Goal: Obtain resource: Obtain resource

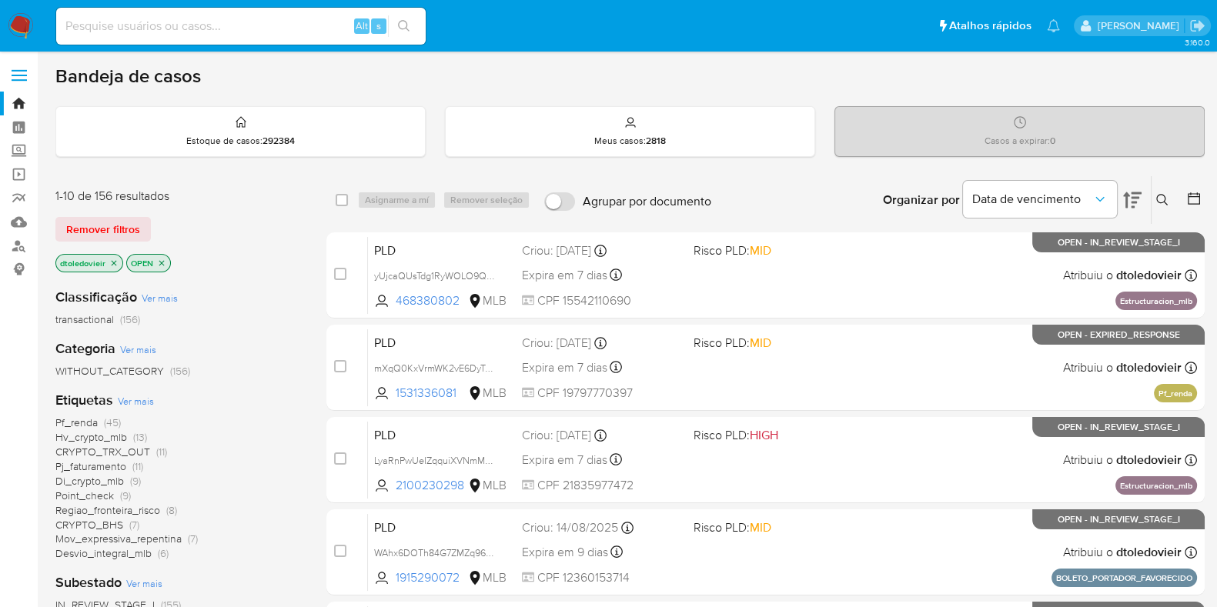
click at [1134, 191] on icon at bounding box center [1132, 200] width 18 height 18
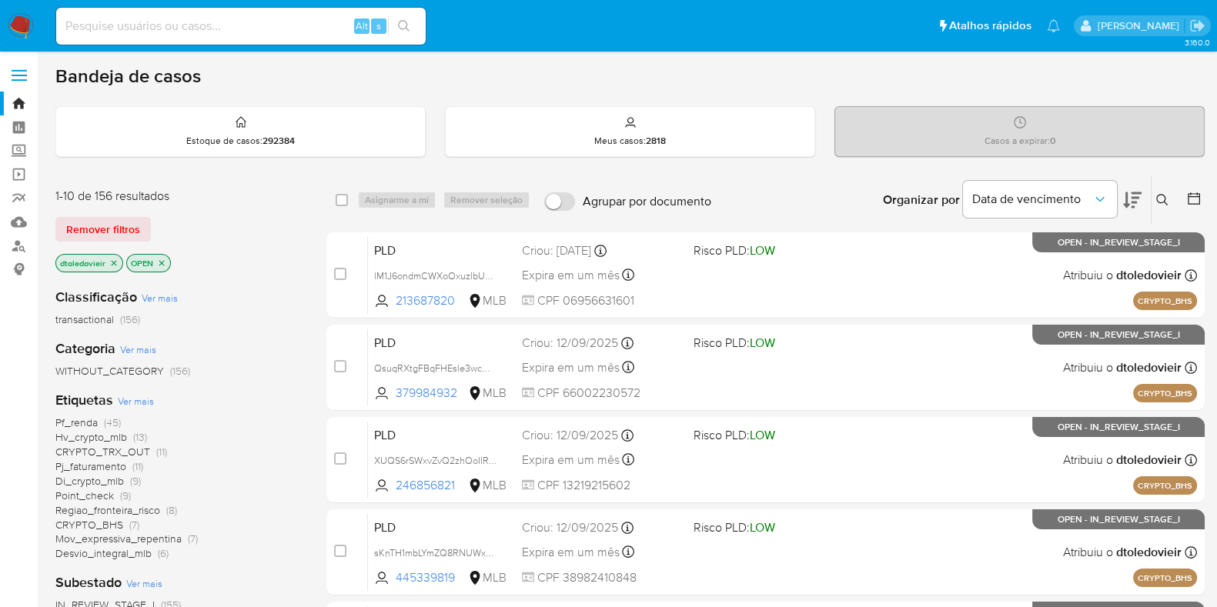
click at [1141, 192] on div "Organizar por Data de vencimento" at bounding box center [1010, 200] width 280 height 48
click at [1132, 201] on icon at bounding box center [1132, 200] width 18 height 16
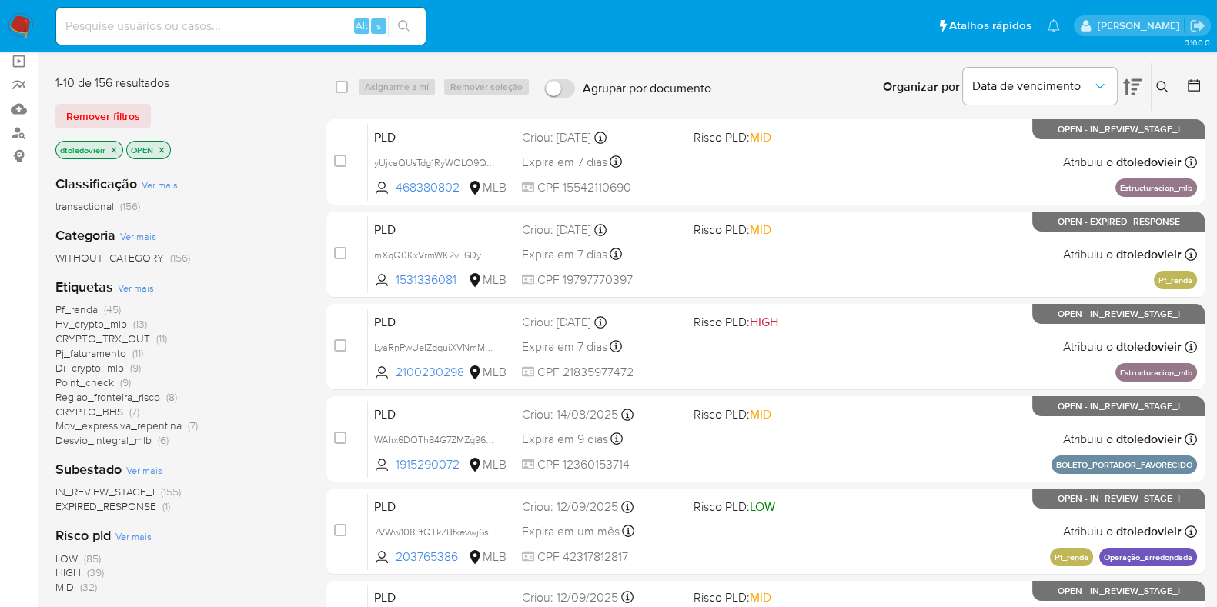
scroll to position [192, 0]
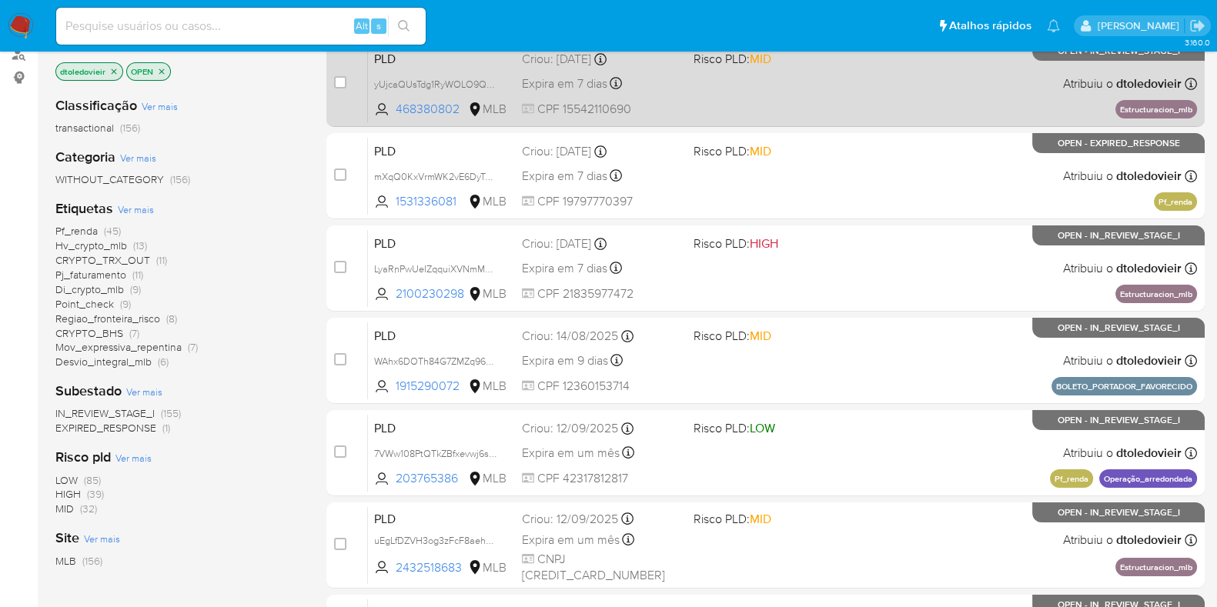
click at [864, 95] on div "PLD yUjcaQUsTdg1RyWOLO9QWXs1 468380802 MLB Risco PLD: MID Criou: 12/08/2025 Cri…" at bounding box center [782, 84] width 829 height 78
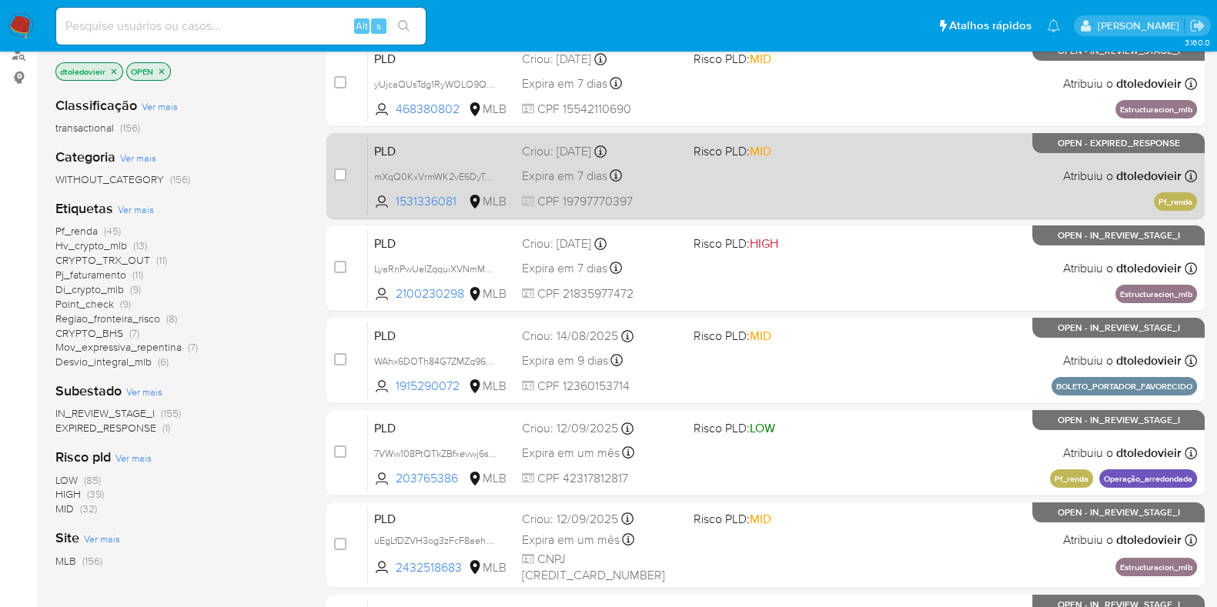
click at [864, 152] on div "PLD mXqQ0KxVrmWK2vE6DyTy9iOz 1531336081 MLB Risco PLD: MID Criou: 12/08/2025 Cr…" at bounding box center [782, 176] width 829 height 78
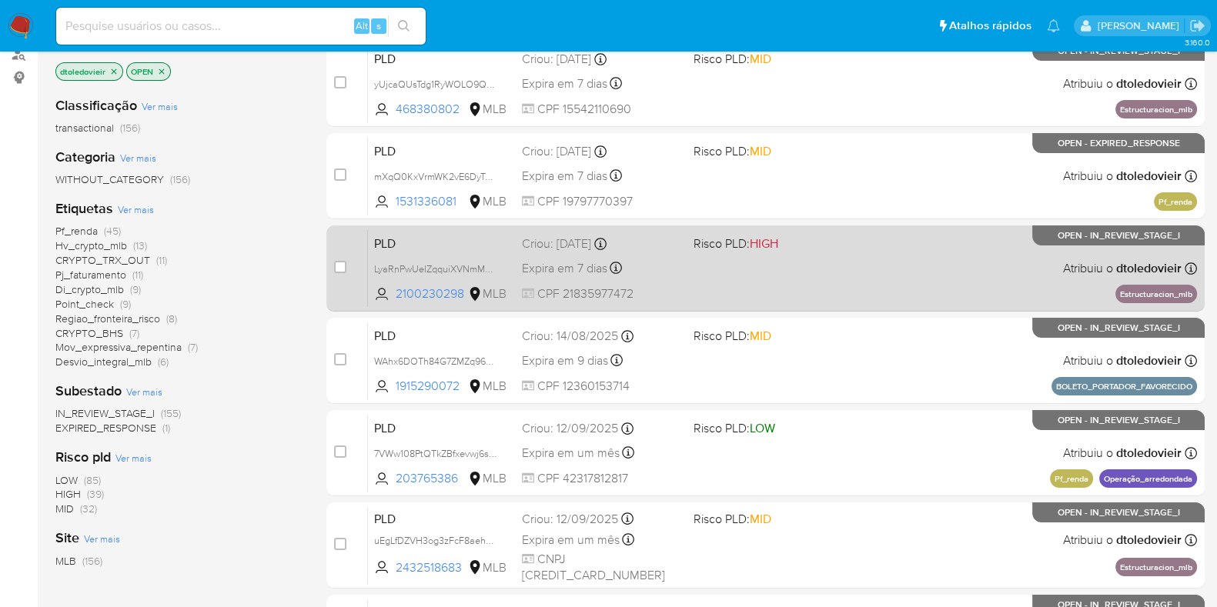
click at [849, 240] on span "Risco PLD: HIGH" at bounding box center [772, 242] width 159 height 20
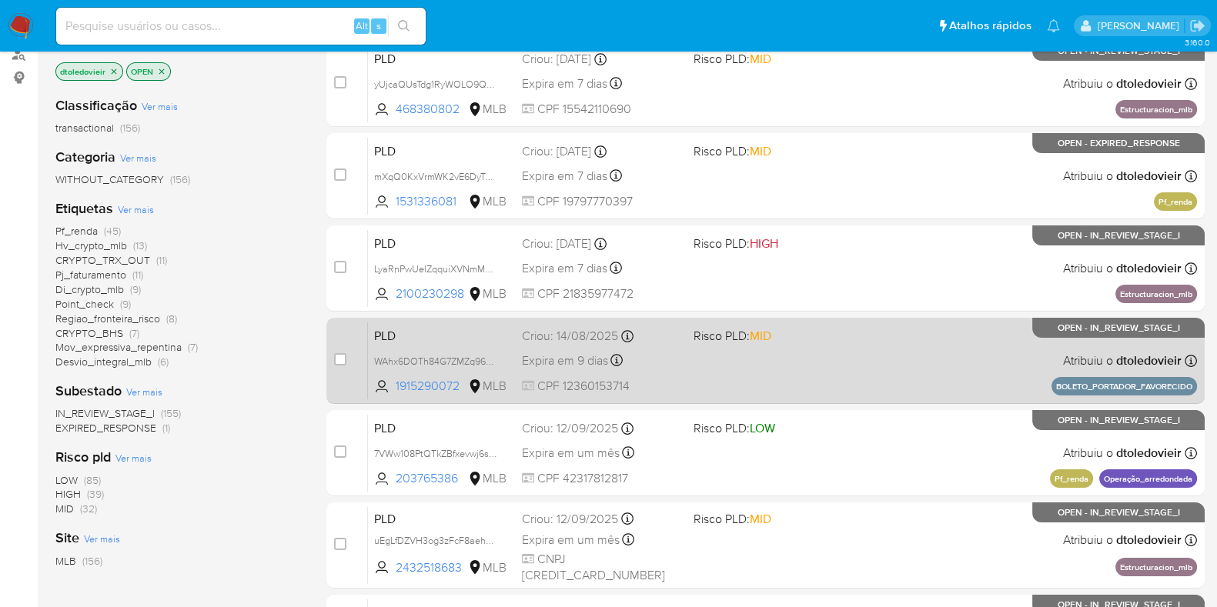
click at [869, 349] on div "PLD WAhx6DOTh84G7ZMZq96CHWef 1915290072 MLB Risco PLD: MID Criou: 14/08/2025 Cr…" at bounding box center [782, 361] width 829 height 78
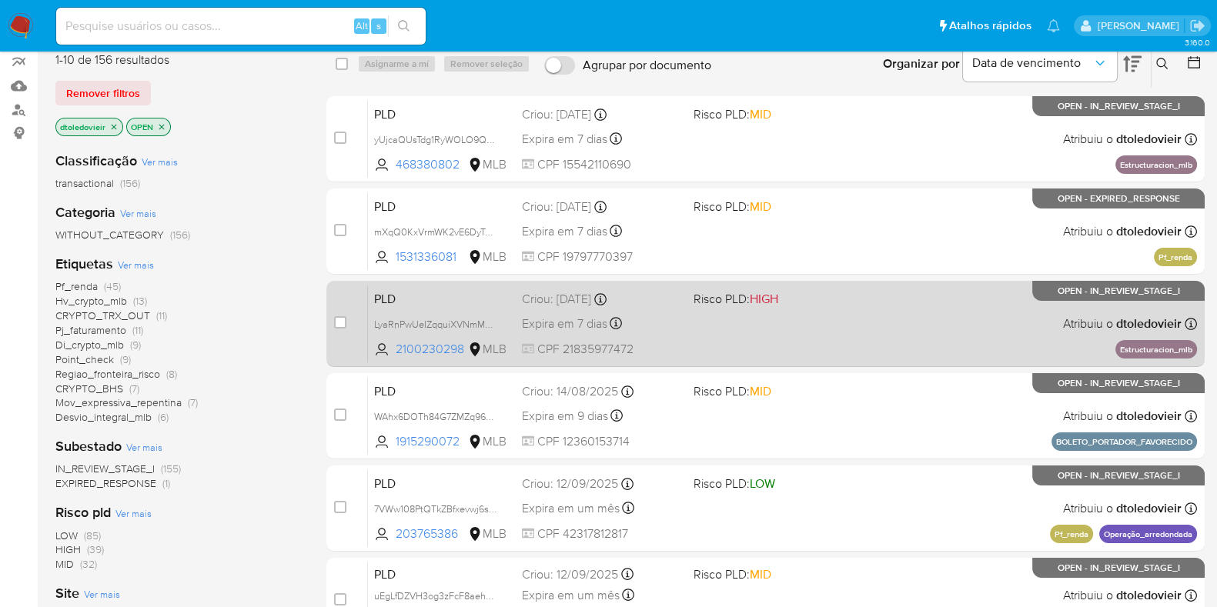
scroll to position [95, 0]
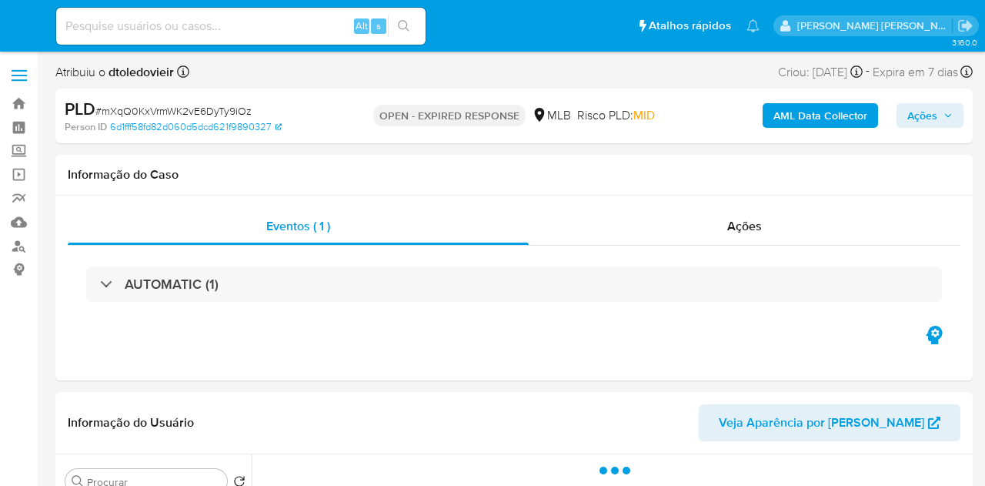
select select "10"
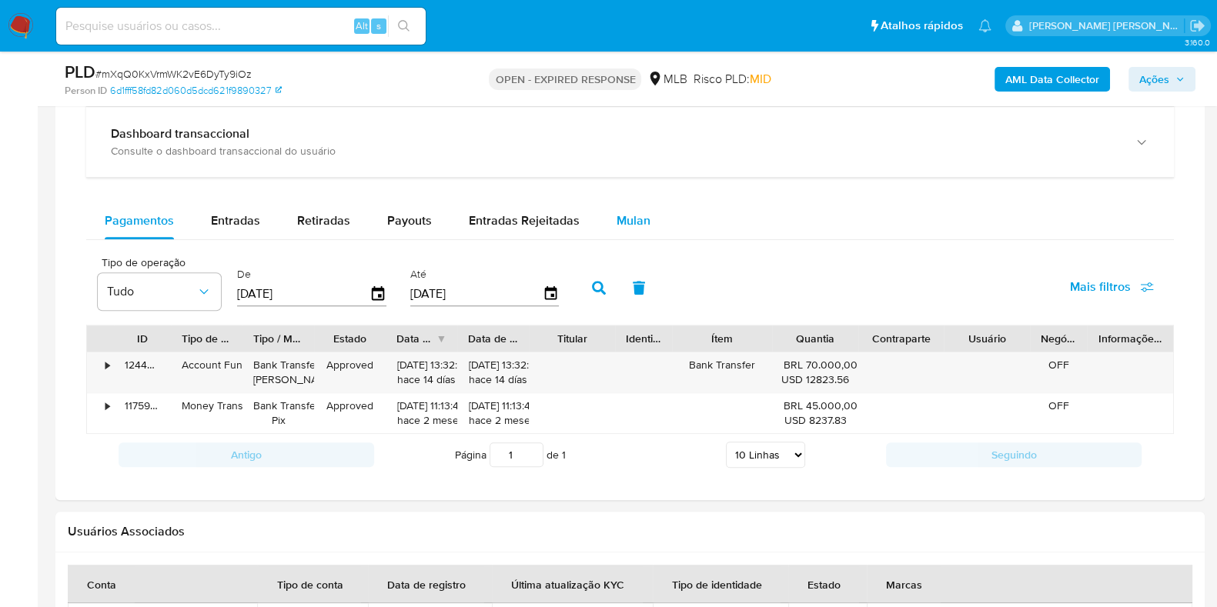
click at [635, 221] on span "Mulan" at bounding box center [633, 221] width 34 height 18
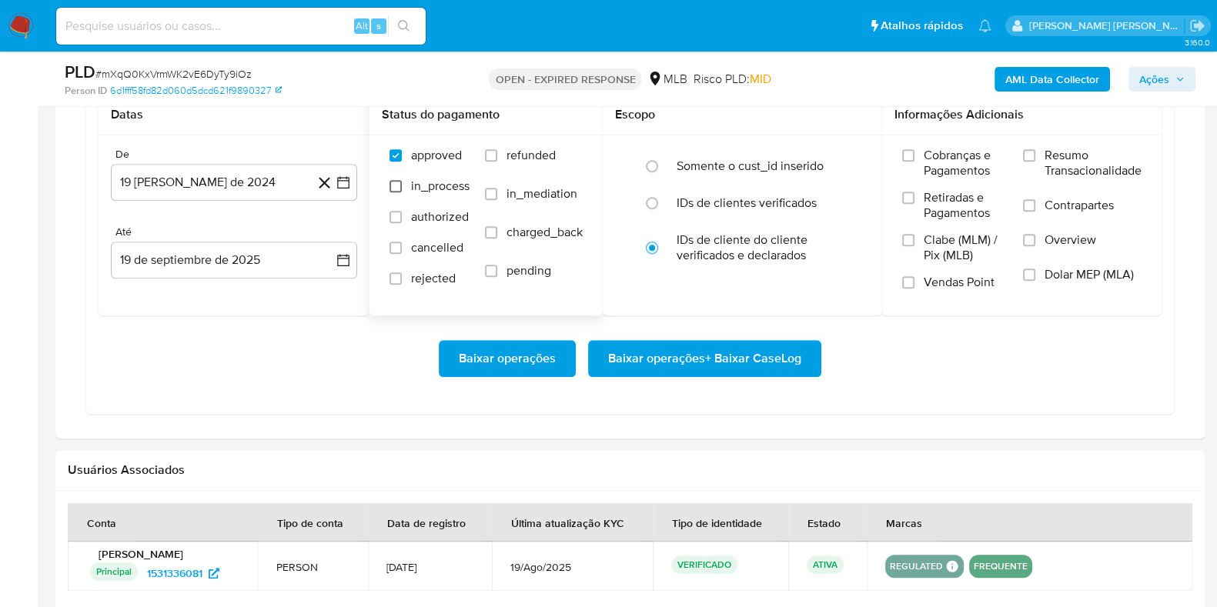
scroll to position [1250, 0]
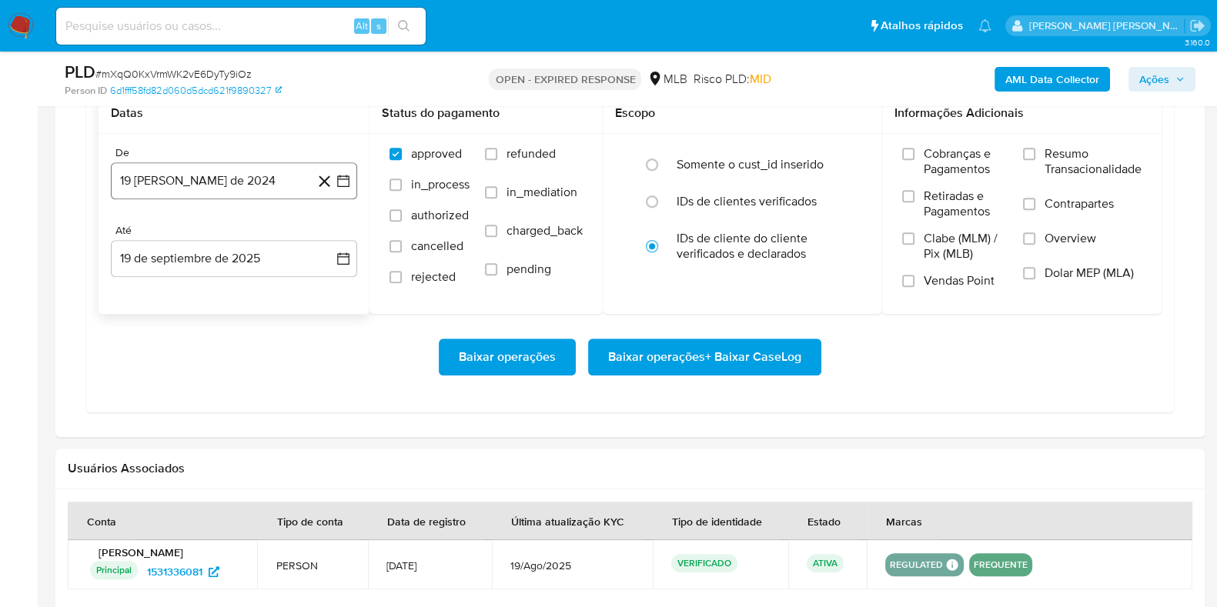
click at [246, 165] on button "19 [PERSON_NAME] de 2024" at bounding box center [234, 180] width 246 height 37
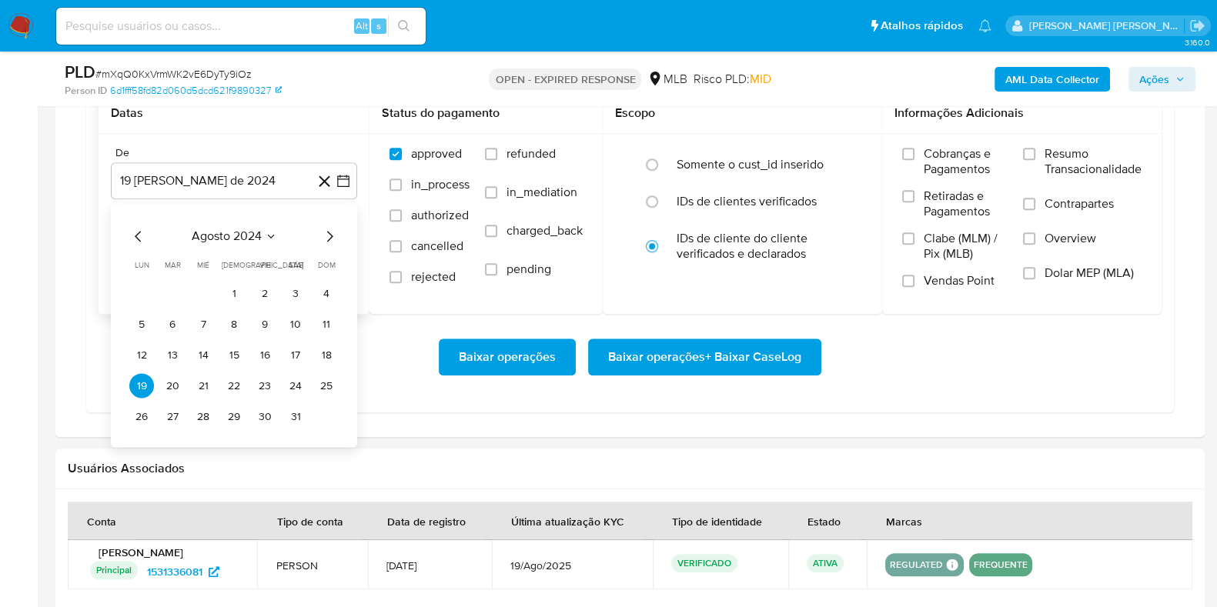
click at [331, 231] on icon "Mes siguiente" at bounding box center [329, 237] width 18 height 18
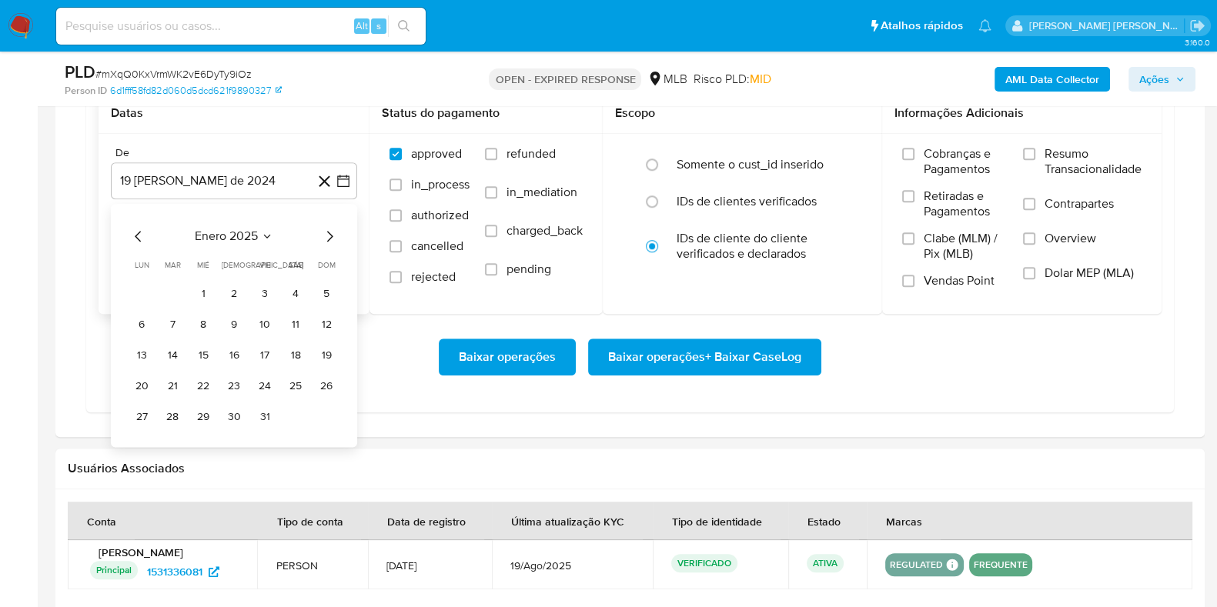
click at [331, 231] on icon "Mes siguiente" at bounding box center [329, 237] width 18 height 18
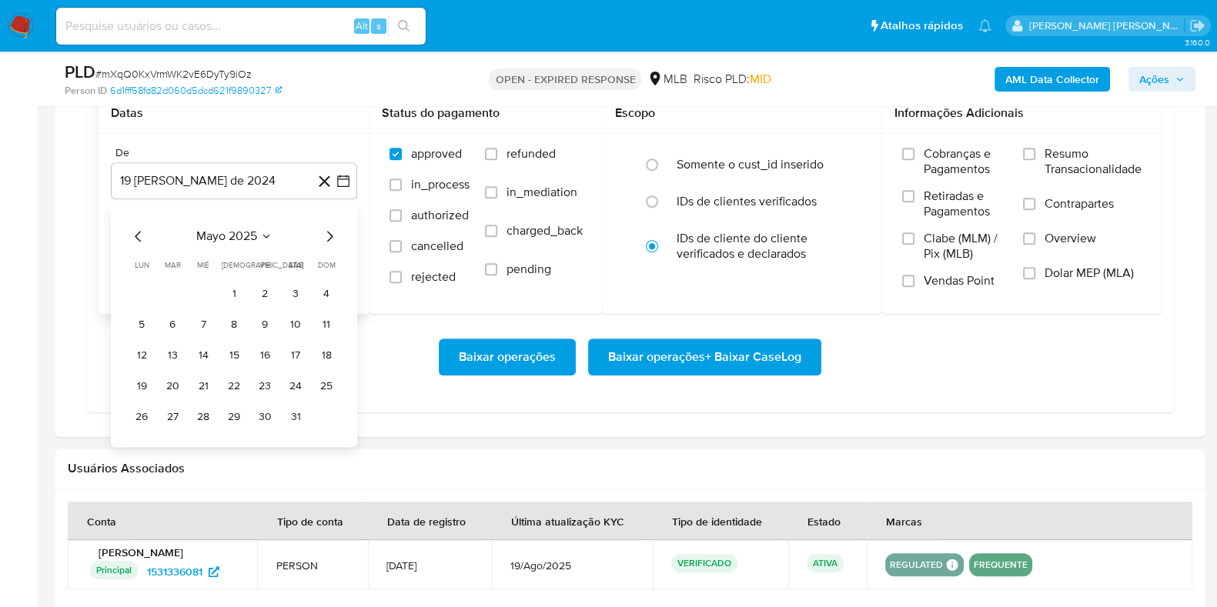
click at [331, 231] on icon "Mes siguiente" at bounding box center [329, 237] width 18 height 18
click at [179, 288] on button "1" at bounding box center [172, 294] width 25 height 25
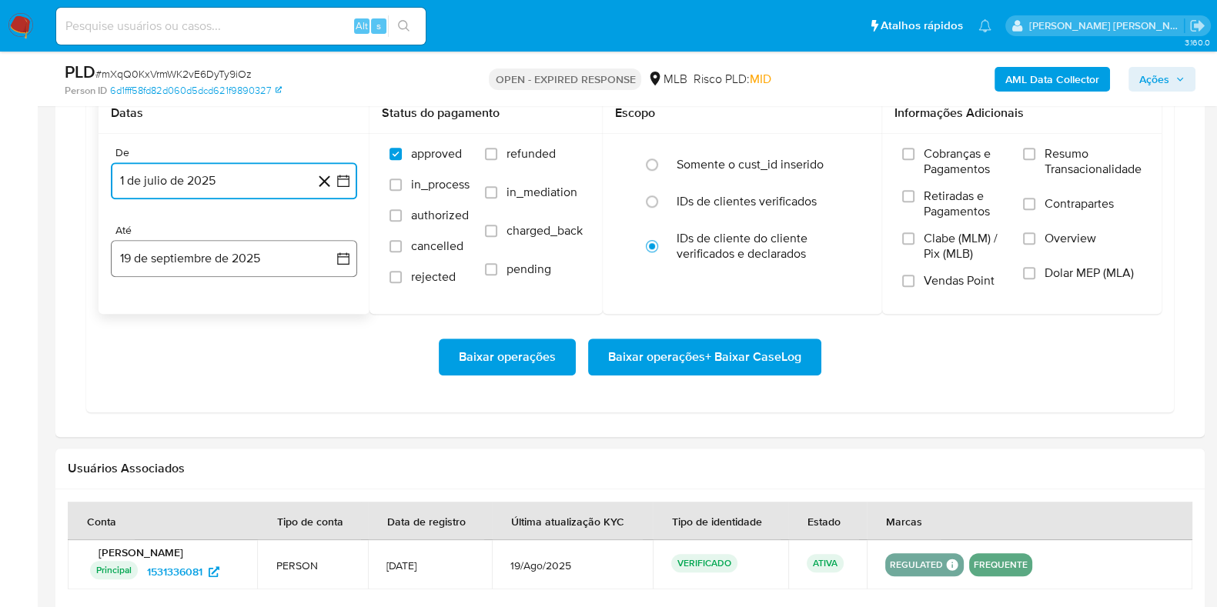
click at [200, 242] on button "19 de septiembre de 2025" at bounding box center [234, 258] width 246 height 37
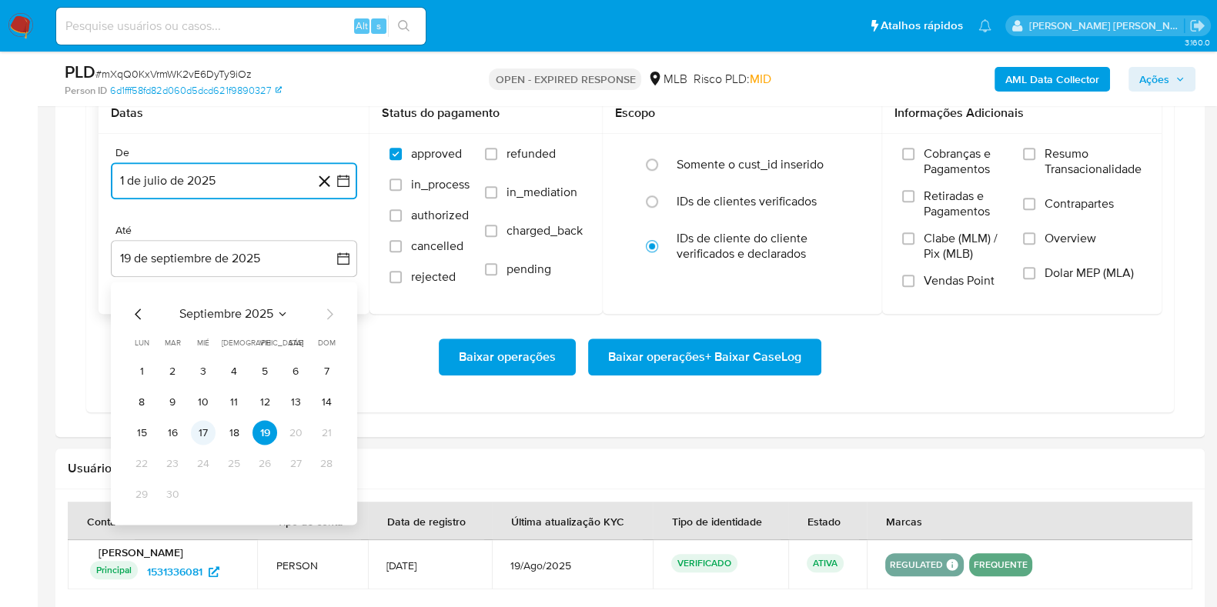
click at [208, 428] on button "17" at bounding box center [203, 433] width 25 height 25
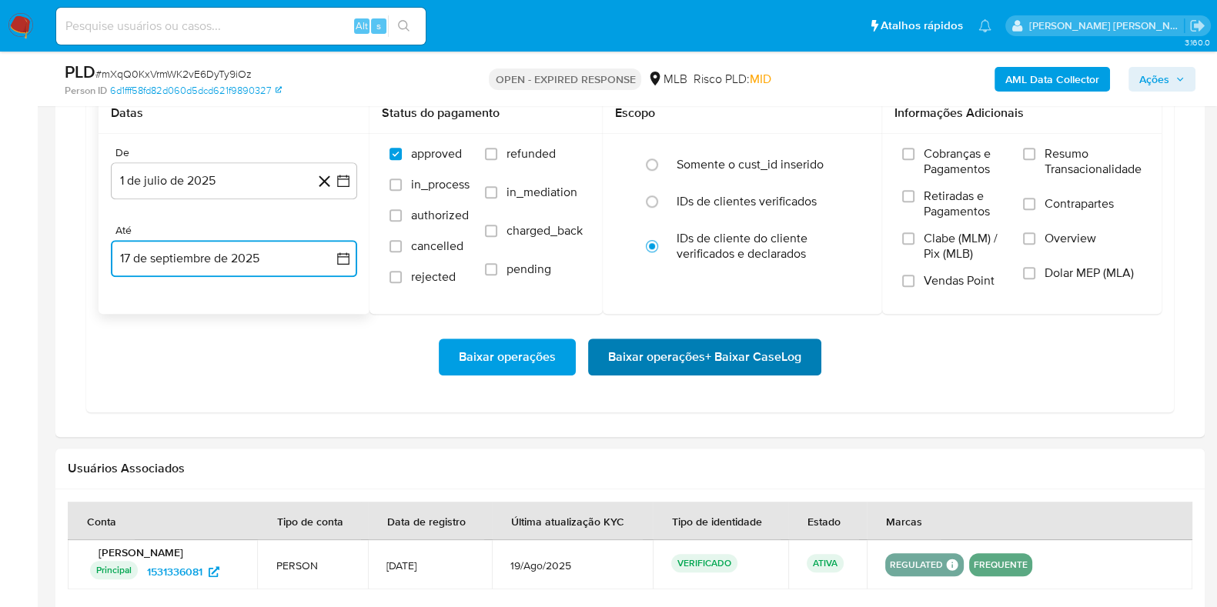
click at [620, 351] on span "Baixar operações + Baixar CaseLog" at bounding box center [704, 357] width 193 height 34
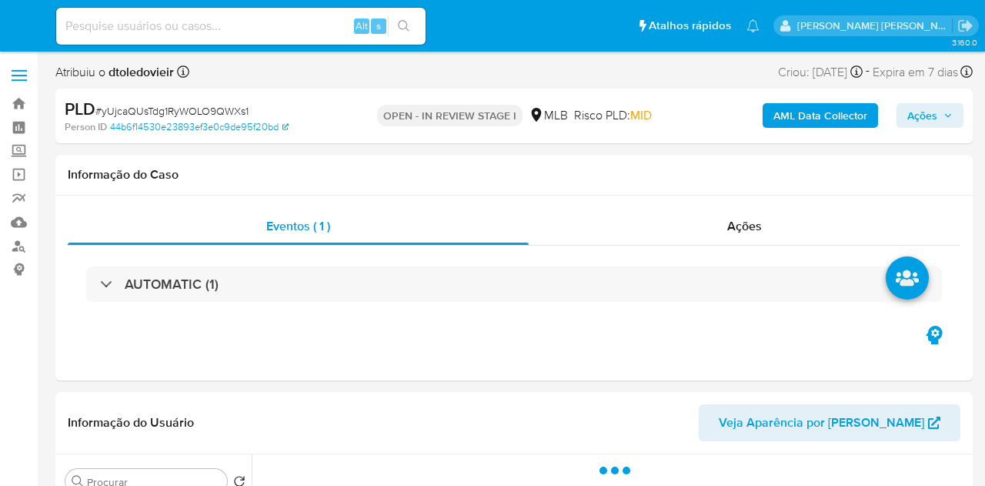
select select "10"
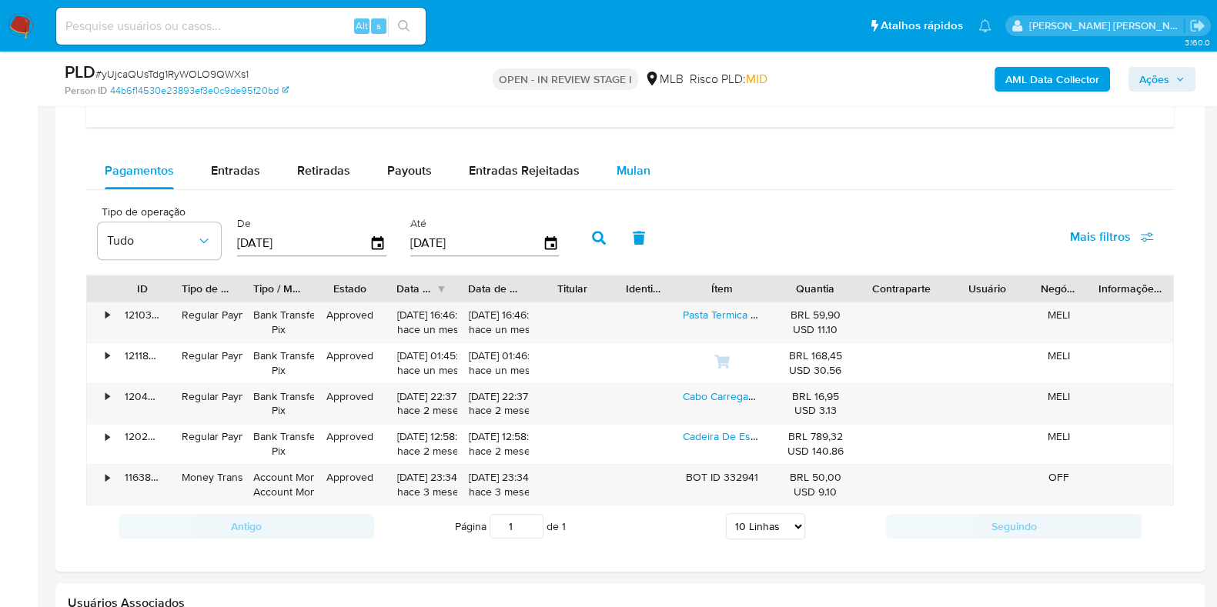
click at [636, 172] on span "Mulan" at bounding box center [633, 171] width 34 height 18
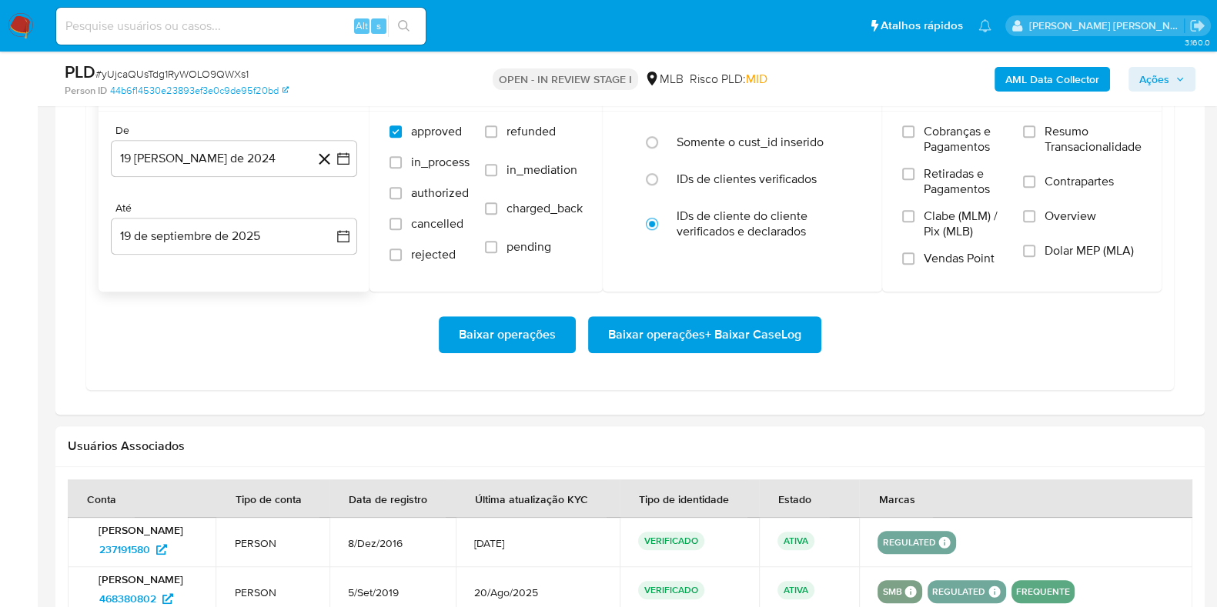
scroll to position [1442, 0]
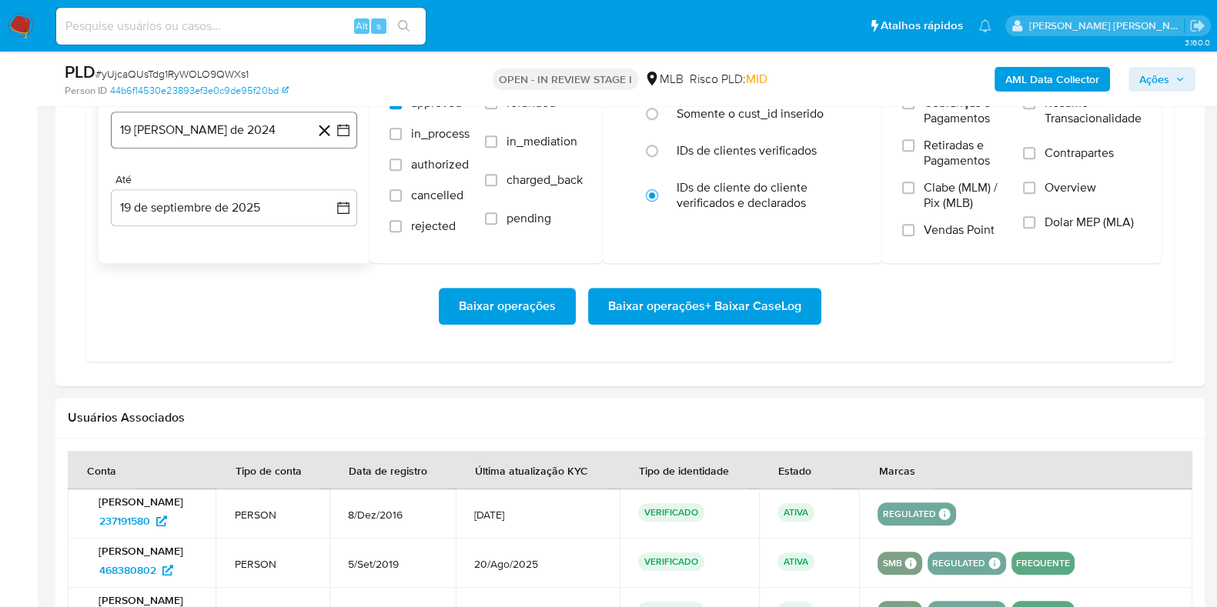
click at [250, 139] on button "19 [PERSON_NAME] de 2024" at bounding box center [234, 130] width 246 height 37
click at [331, 179] on icon "Mes siguiente" at bounding box center [329, 185] width 18 height 18
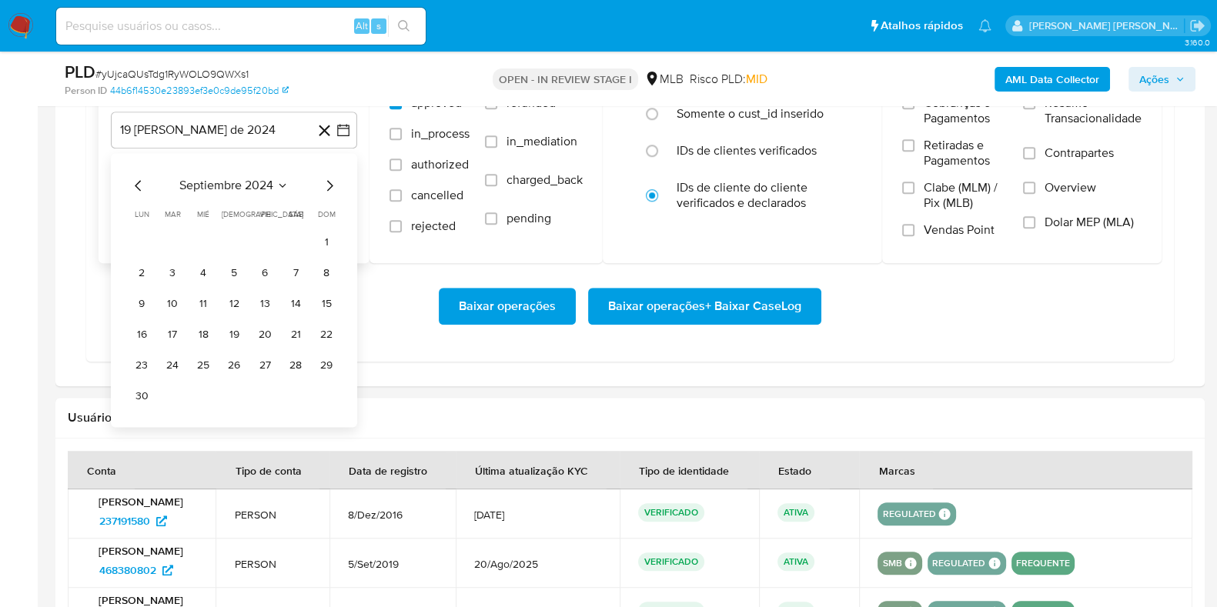
click at [331, 179] on icon "Mes siguiente" at bounding box center [329, 185] width 18 height 18
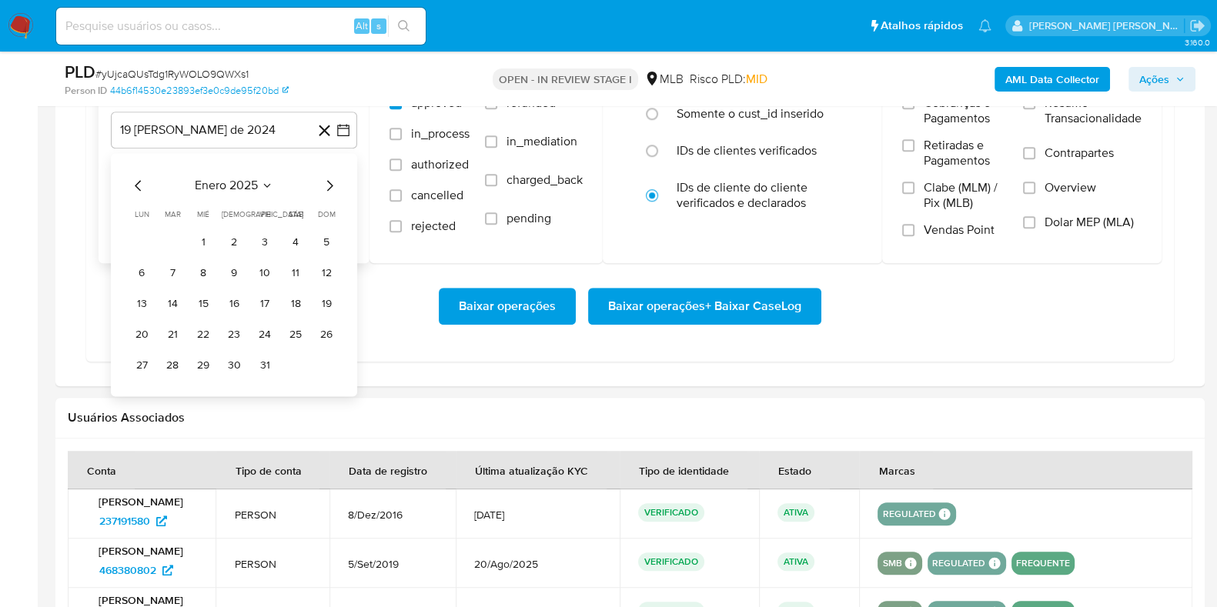
click at [330, 179] on icon "Mes siguiente" at bounding box center [329, 185] width 18 height 18
click at [329, 180] on icon "Mes siguiente" at bounding box center [330, 185] width 6 height 11
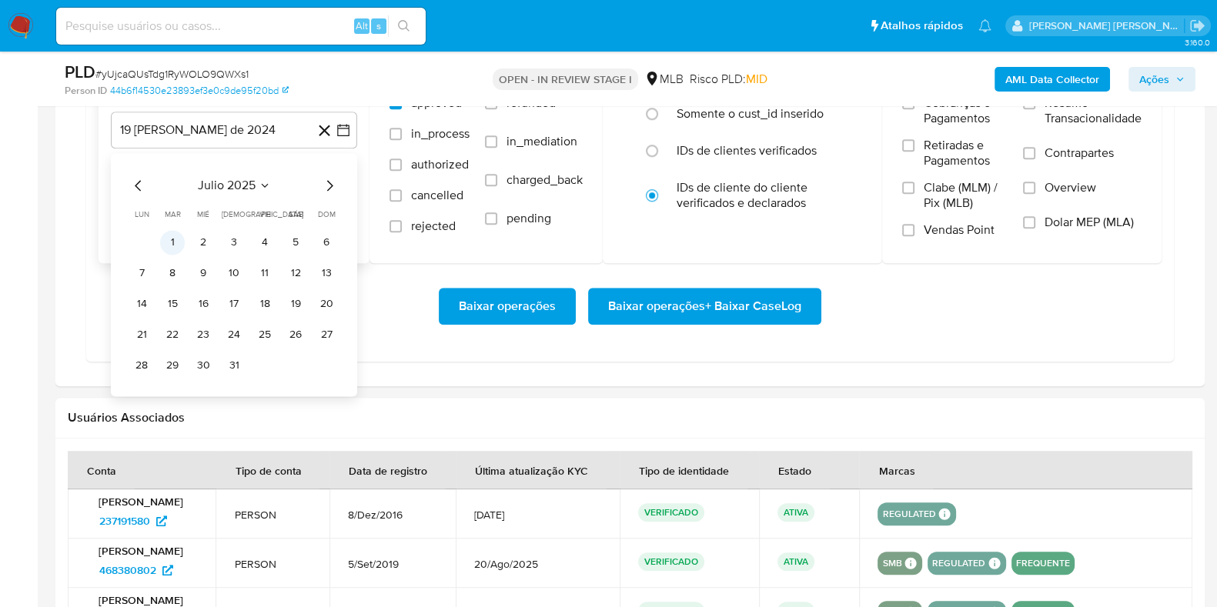
click at [171, 236] on button "1" at bounding box center [172, 242] width 25 height 25
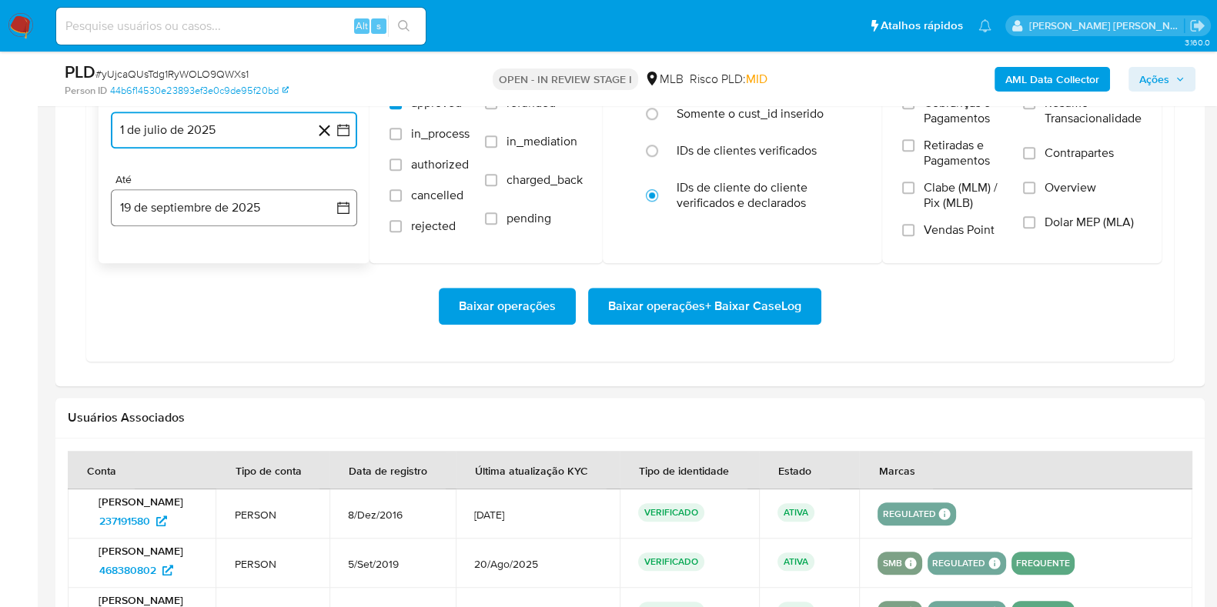
click at [199, 199] on button "19 de septiembre de 2025" at bounding box center [234, 207] width 246 height 37
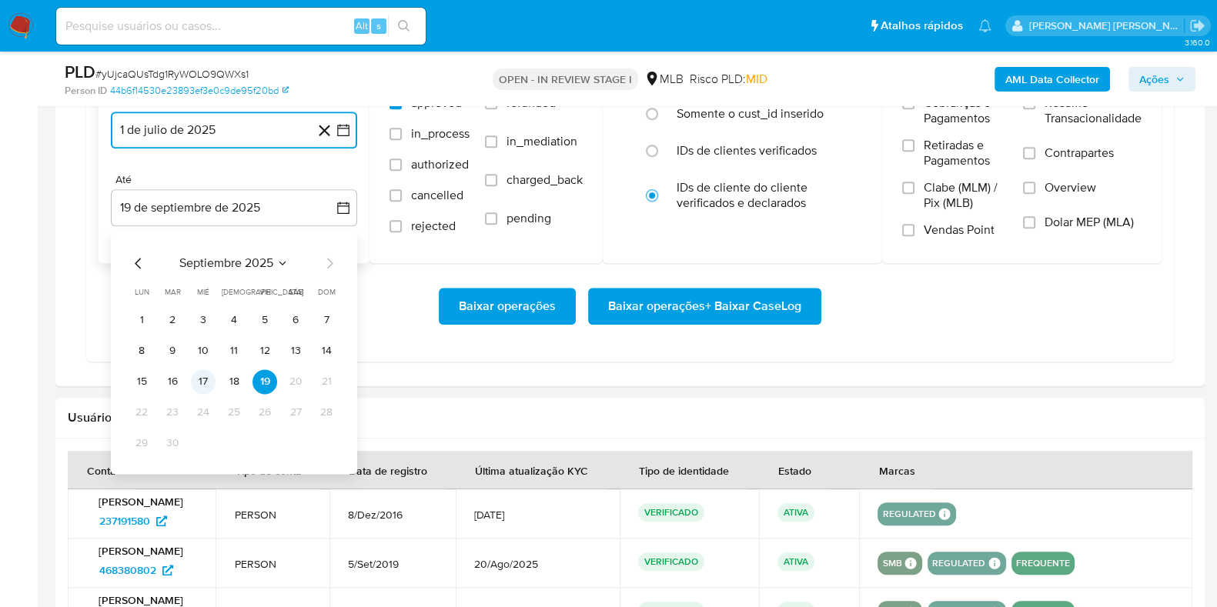
click at [199, 377] on button "17" at bounding box center [203, 381] width 25 height 25
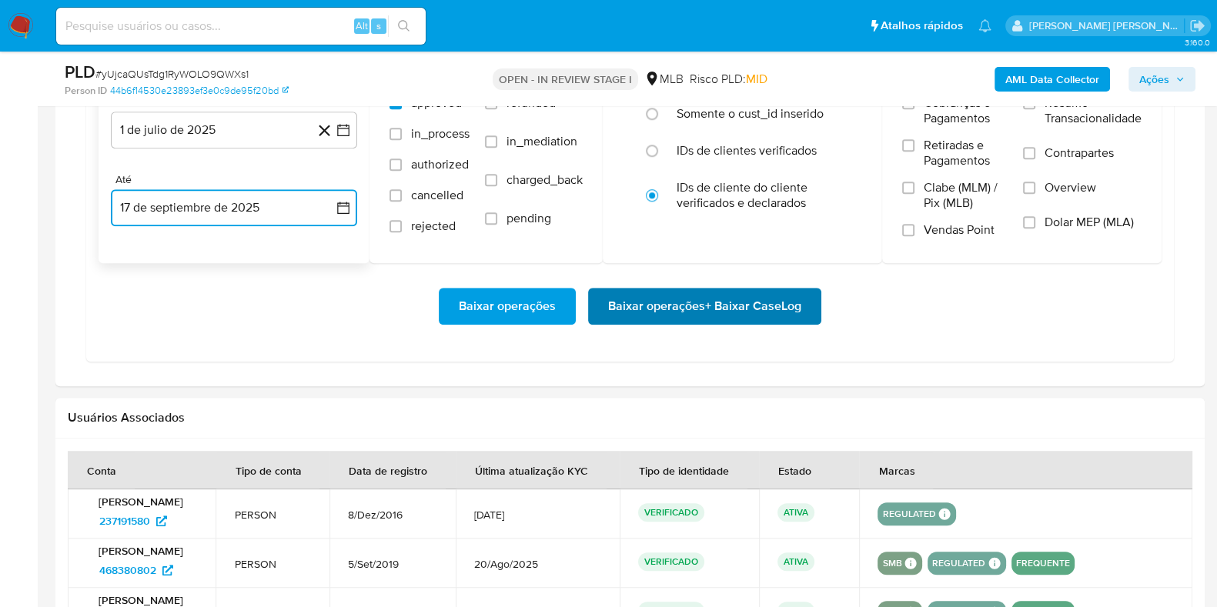
click at [730, 289] on span "Baixar operações + Baixar CaseLog" at bounding box center [704, 306] width 193 height 34
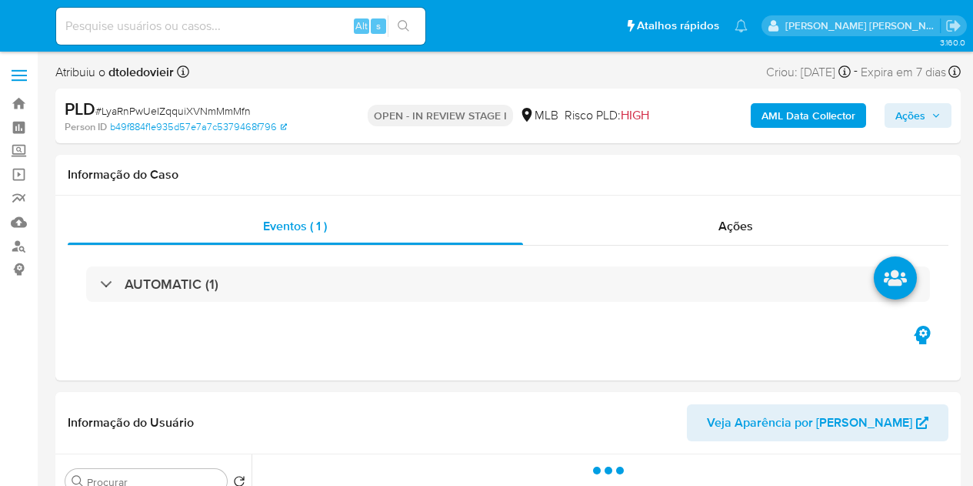
select select "10"
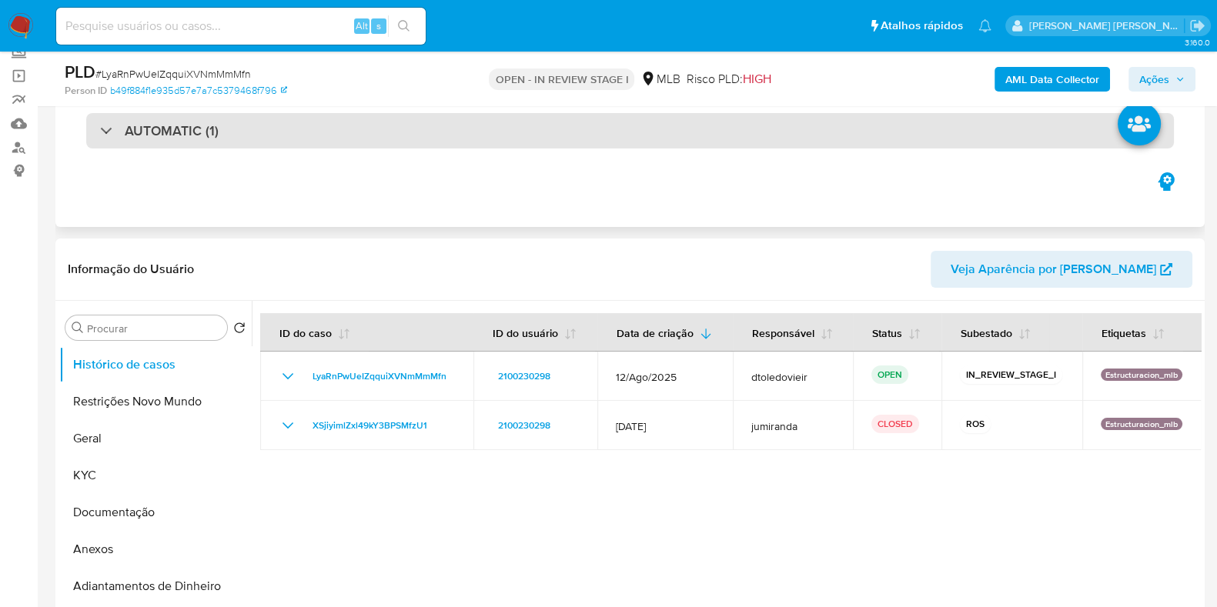
scroll to position [192, 0]
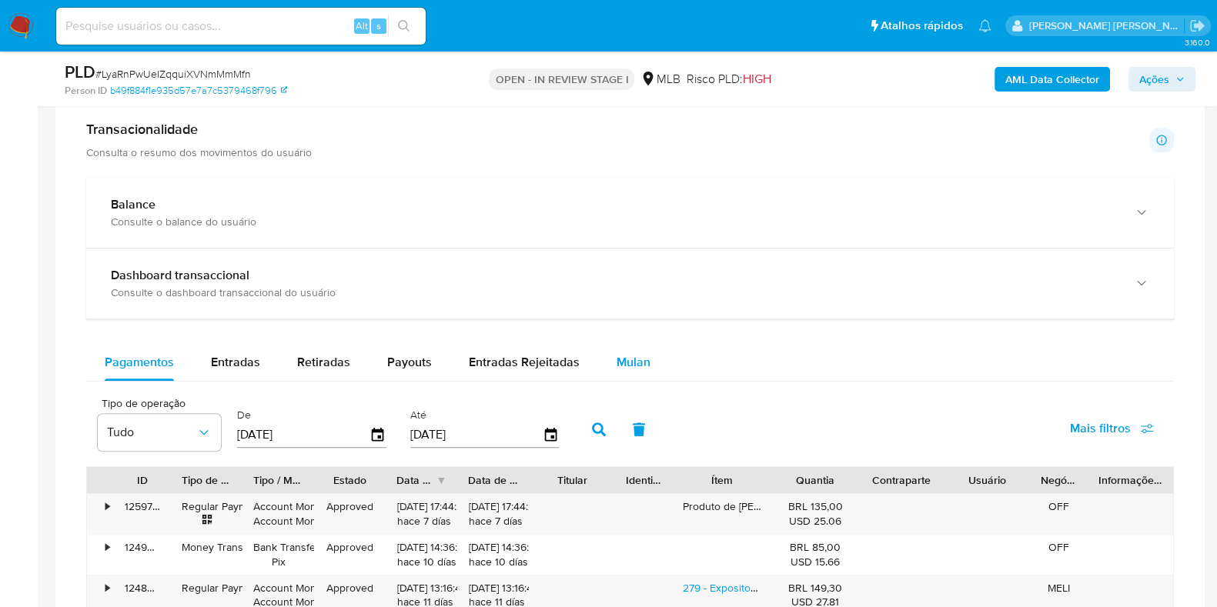
click at [636, 353] on span "Mulan" at bounding box center [633, 362] width 34 height 18
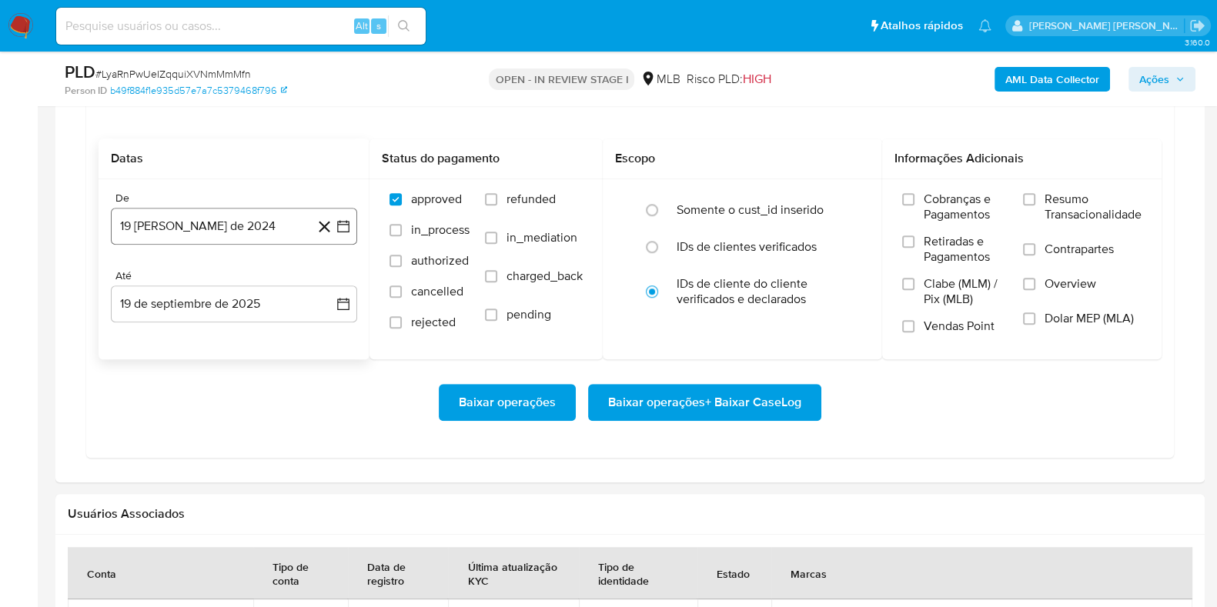
click at [222, 217] on button "19 [PERSON_NAME] de 2024" at bounding box center [234, 226] width 246 height 37
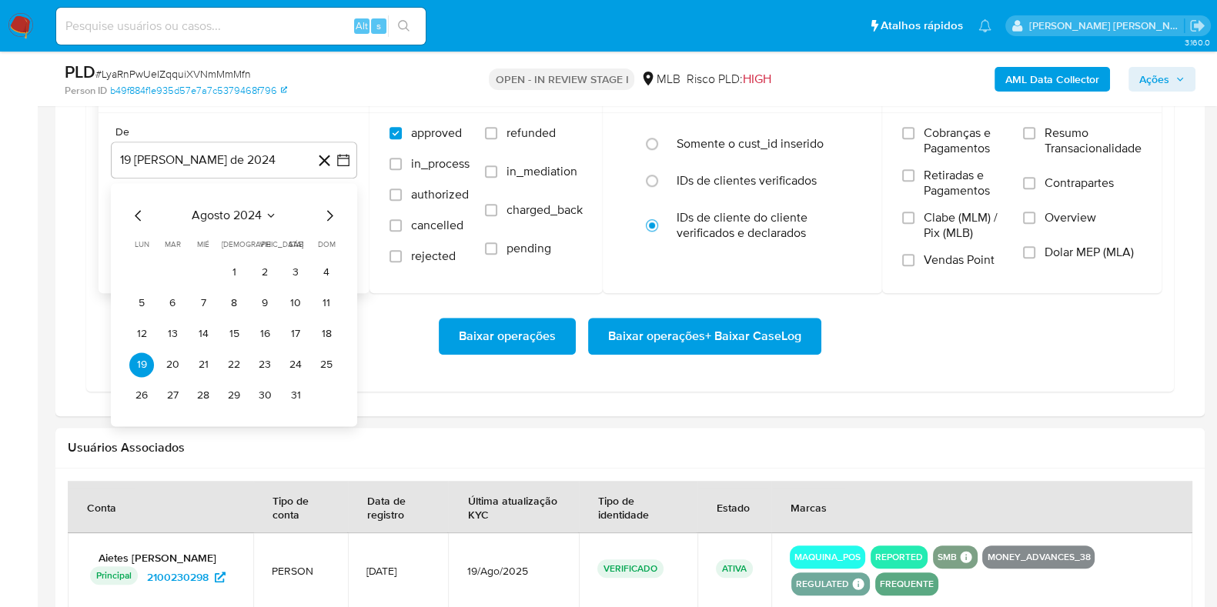
scroll to position [1442, 0]
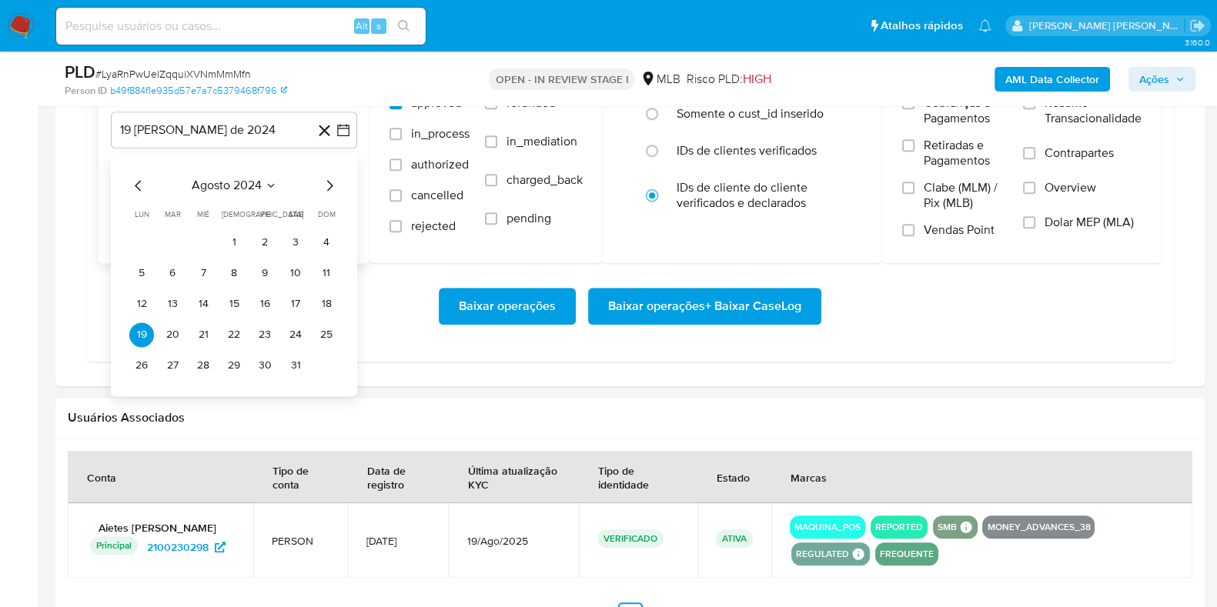
click at [331, 176] on icon "Mes siguiente" at bounding box center [329, 185] width 18 height 18
click at [323, 182] on icon "Mes siguiente" at bounding box center [329, 185] width 18 height 18
click at [323, 184] on icon "Mes siguiente" at bounding box center [329, 185] width 18 height 18
click at [324, 184] on icon "Mes siguiente" at bounding box center [329, 185] width 18 height 18
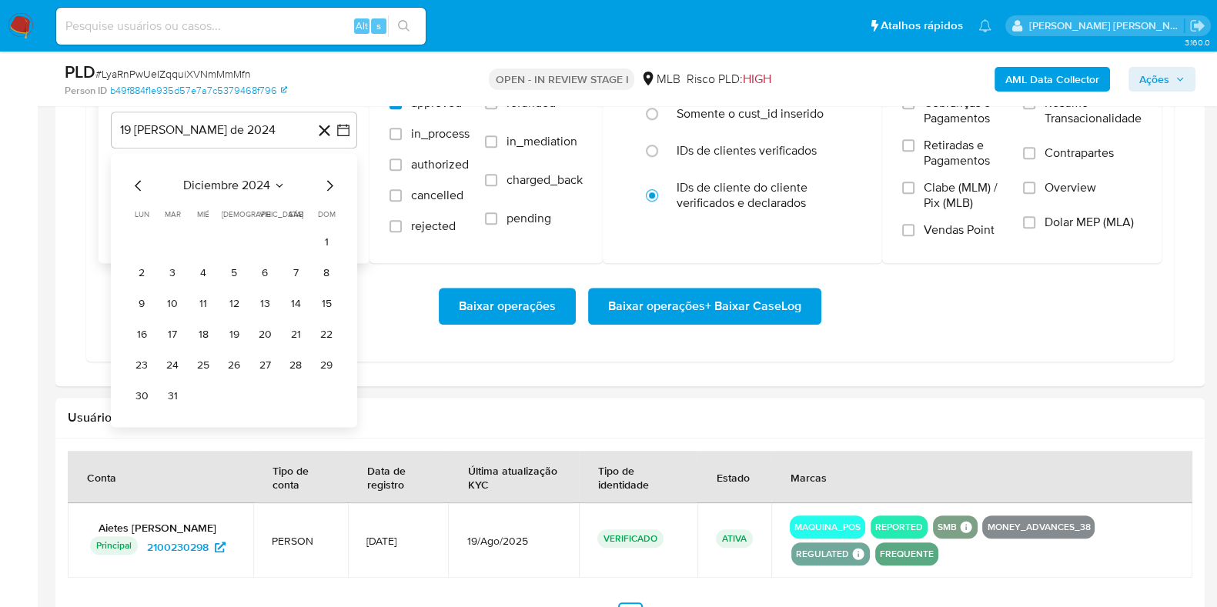
click at [324, 184] on icon "Mes siguiente" at bounding box center [329, 185] width 18 height 18
click at [325, 184] on icon "Mes siguiente" at bounding box center [329, 185] width 18 height 18
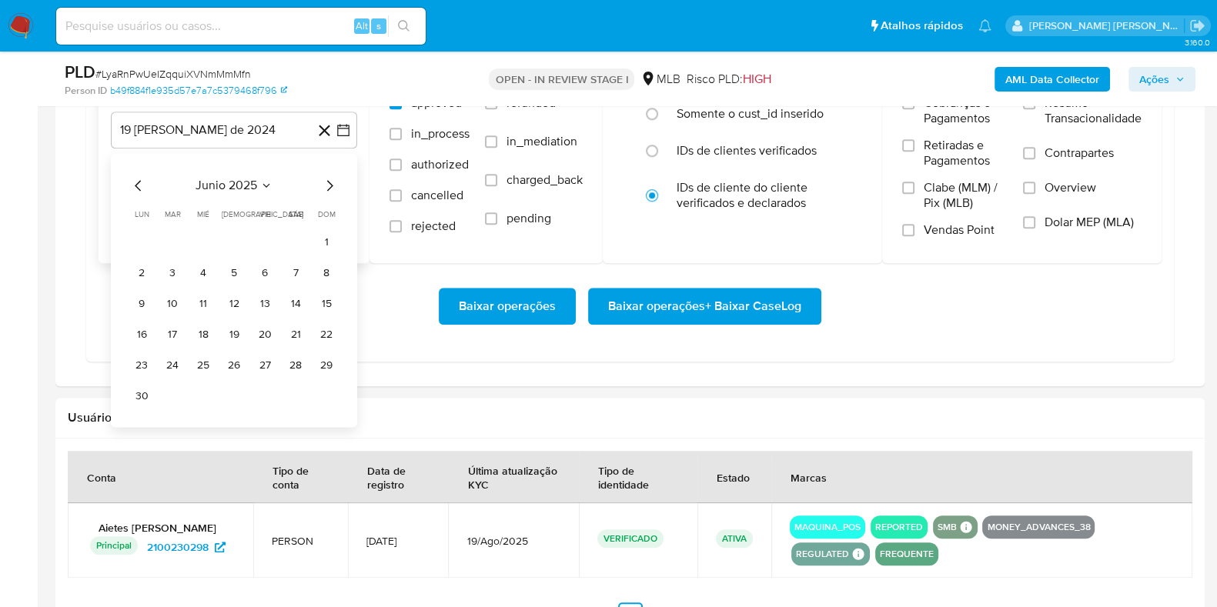
click at [325, 184] on icon "Mes siguiente" at bounding box center [329, 185] width 18 height 18
click at [174, 230] on button "1" at bounding box center [172, 242] width 25 height 25
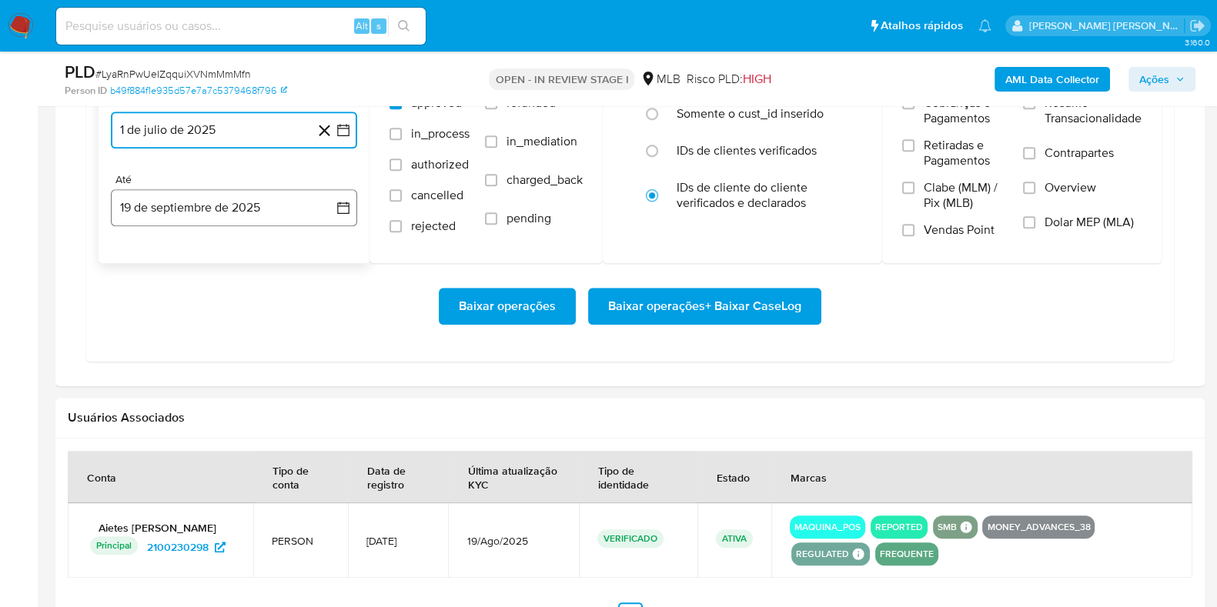
click at [200, 209] on button "19 de septiembre de 2025" at bounding box center [234, 207] width 246 height 37
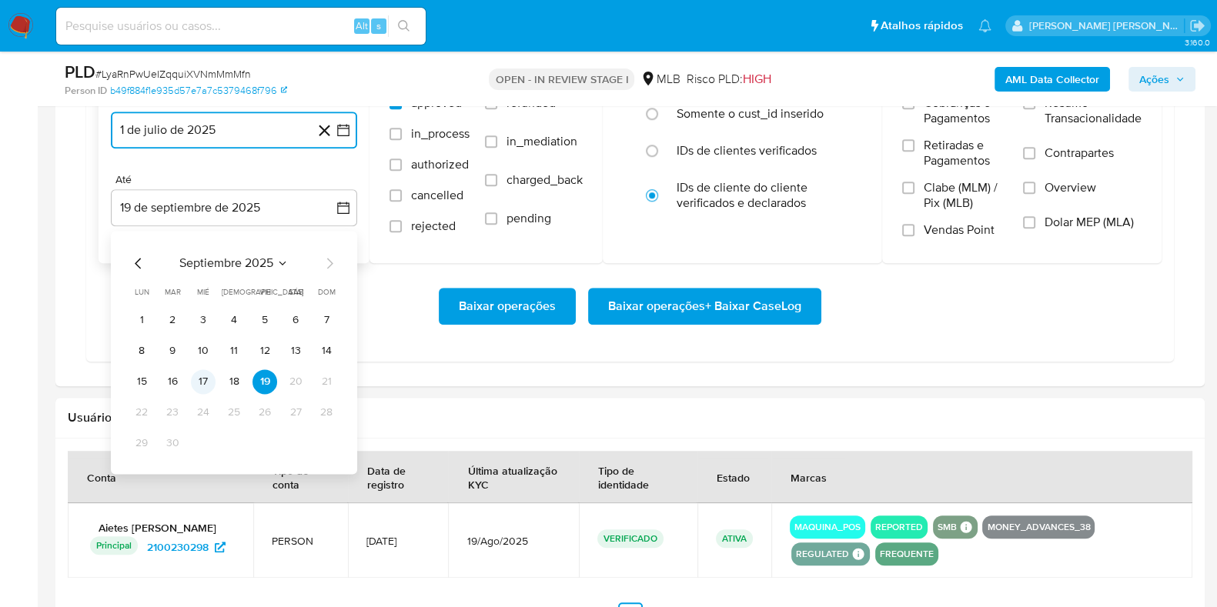
click at [202, 369] on button "17" at bounding box center [203, 381] width 25 height 25
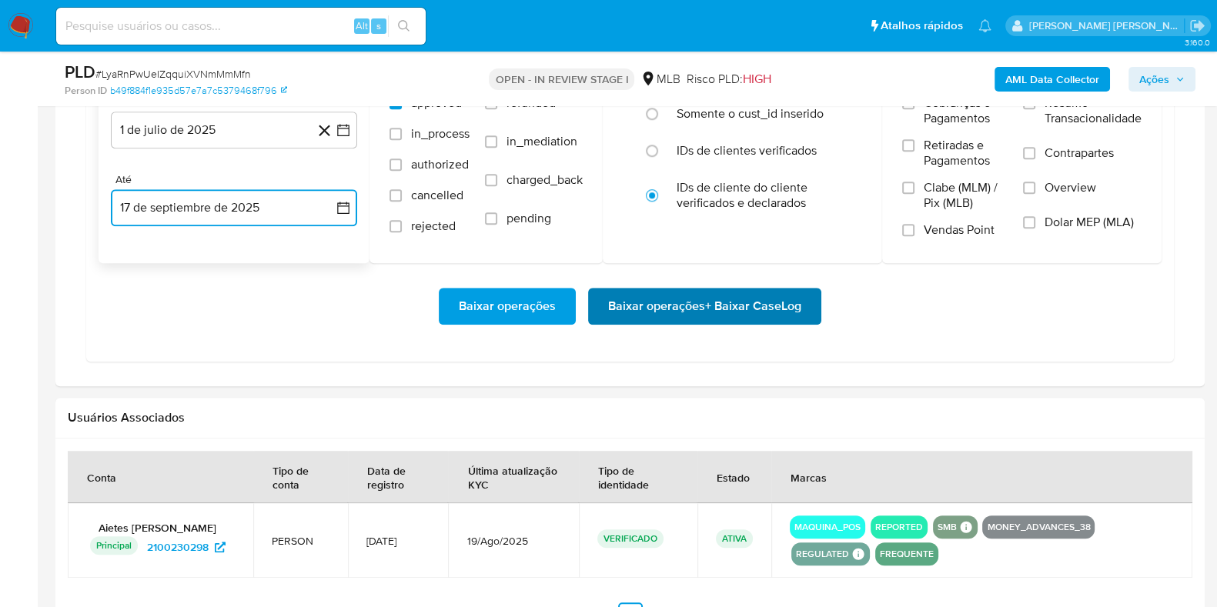
click at [680, 309] on span "Baixar operações + Baixar CaseLog" at bounding box center [704, 306] width 193 height 34
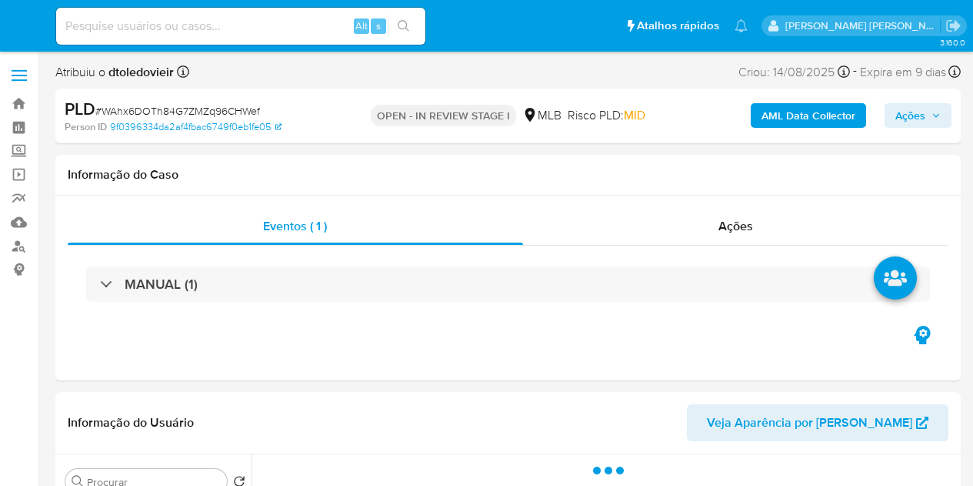
select select "10"
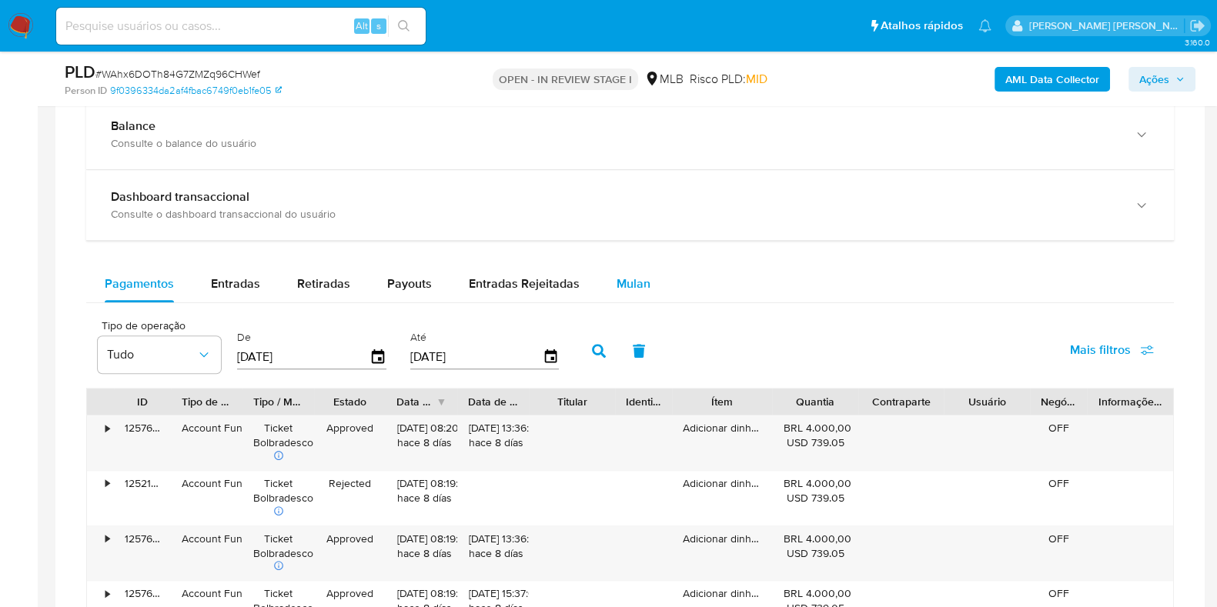
click at [627, 282] on span "Mulan" at bounding box center [633, 284] width 34 height 18
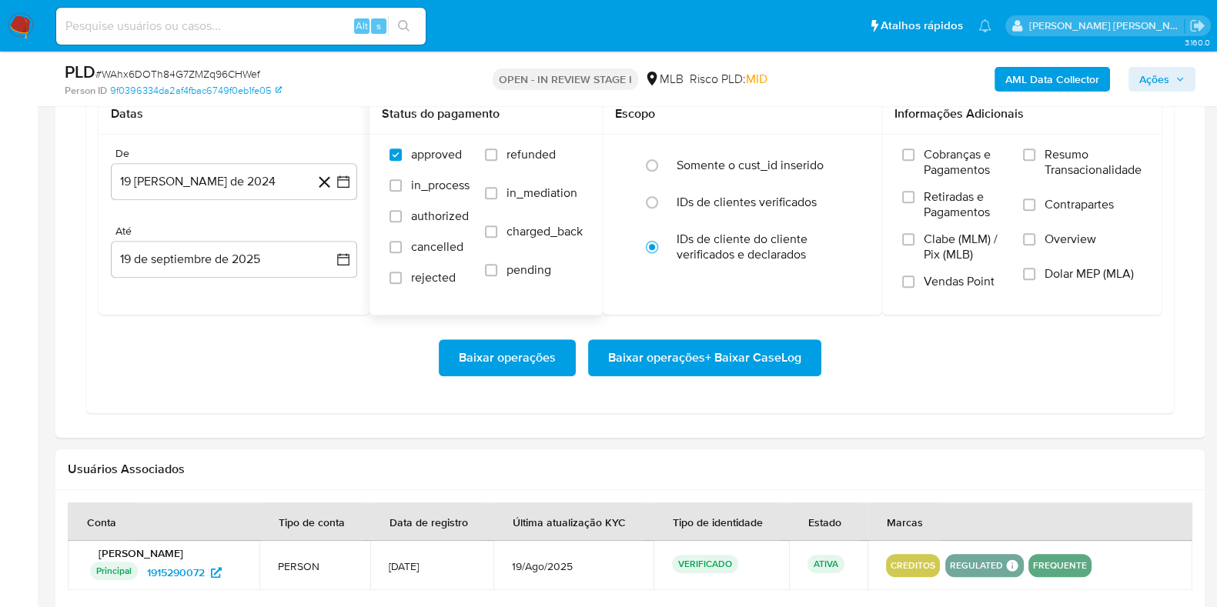
scroll to position [1346, 0]
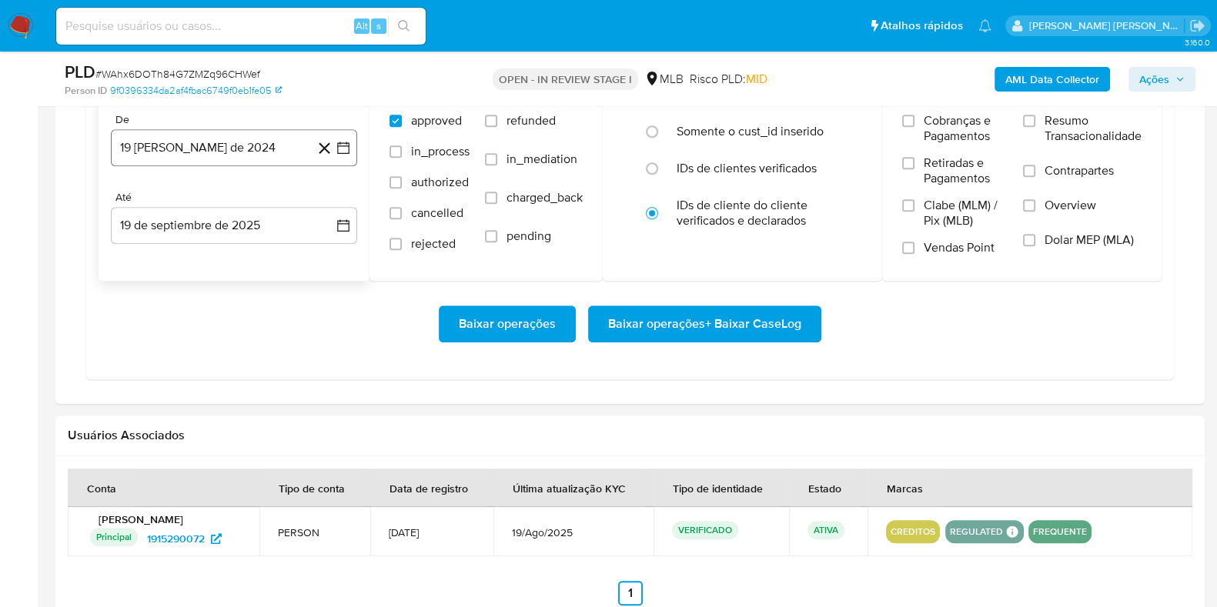
click at [237, 140] on button "19 [PERSON_NAME] de 2024" at bounding box center [234, 147] width 246 height 37
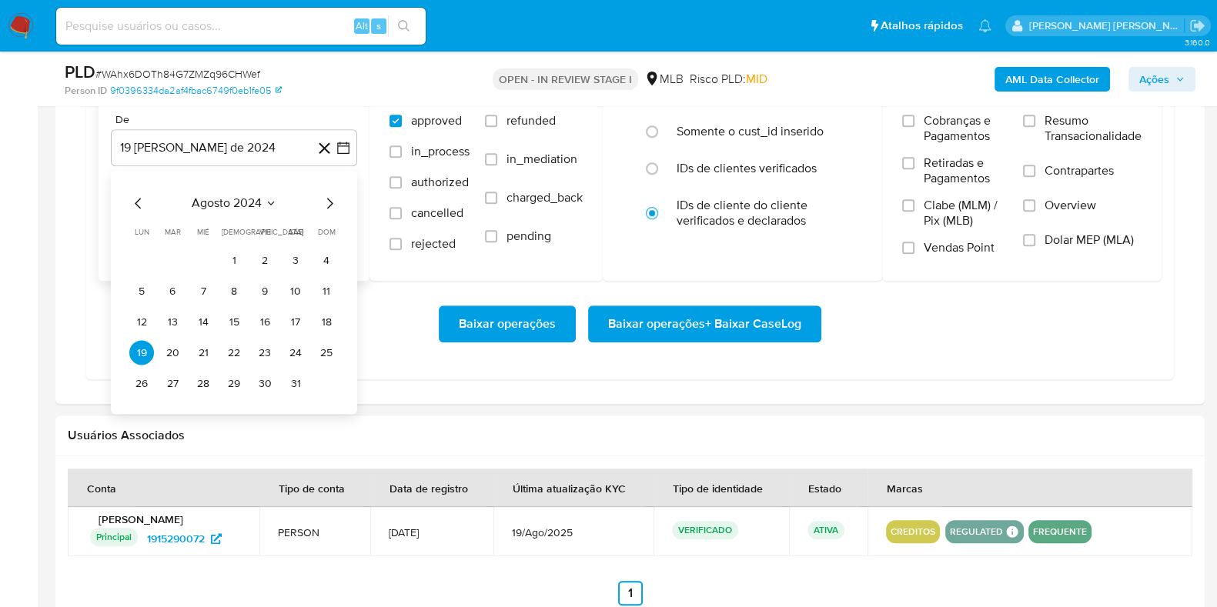
click at [327, 200] on icon "Mes siguiente" at bounding box center [329, 203] width 18 height 18
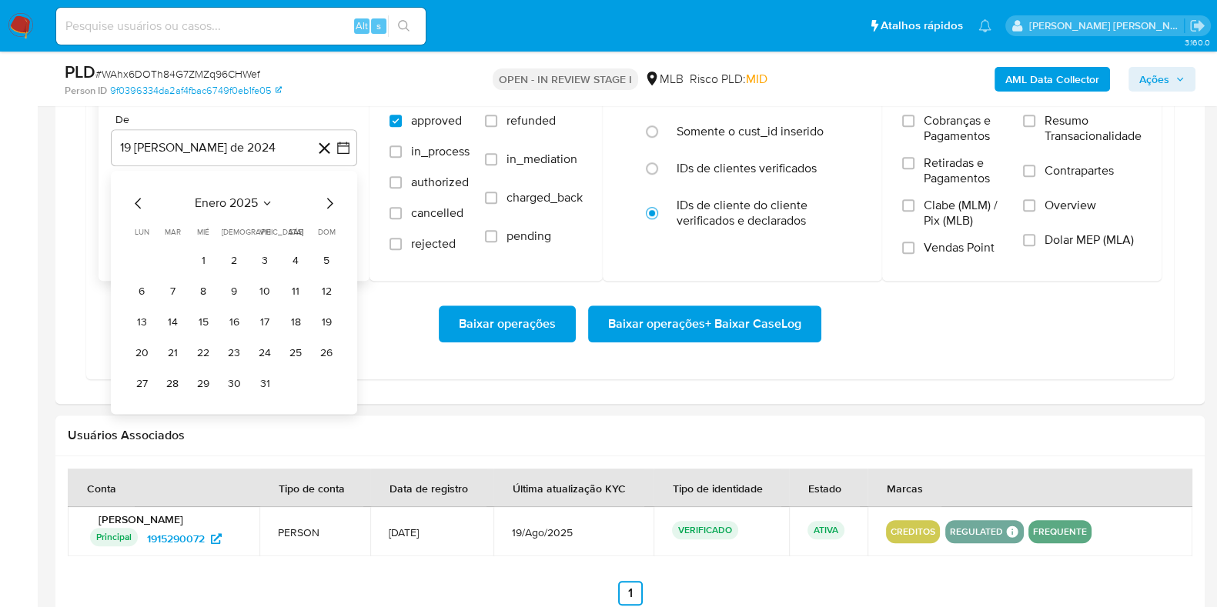
click at [327, 200] on icon "Mes siguiente" at bounding box center [329, 203] width 18 height 18
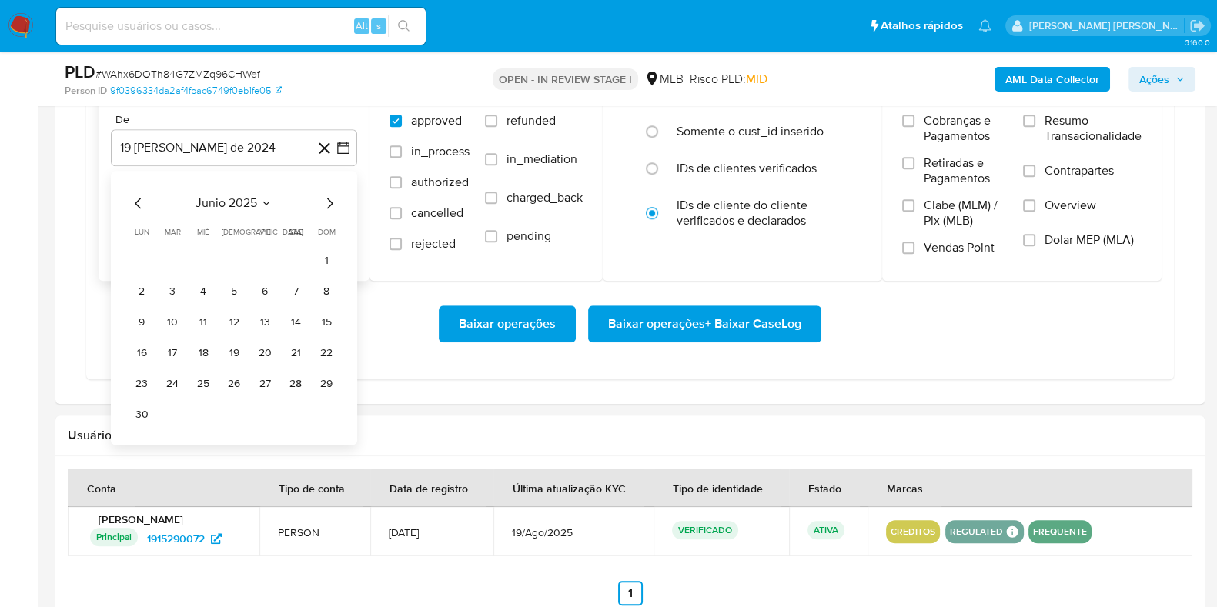
click at [328, 201] on icon "Mes siguiente" at bounding box center [329, 203] width 18 height 18
click at [142, 198] on icon "Mes anterior" at bounding box center [138, 203] width 18 height 18
click at [180, 261] on button "1" at bounding box center [172, 260] width 25 height 25
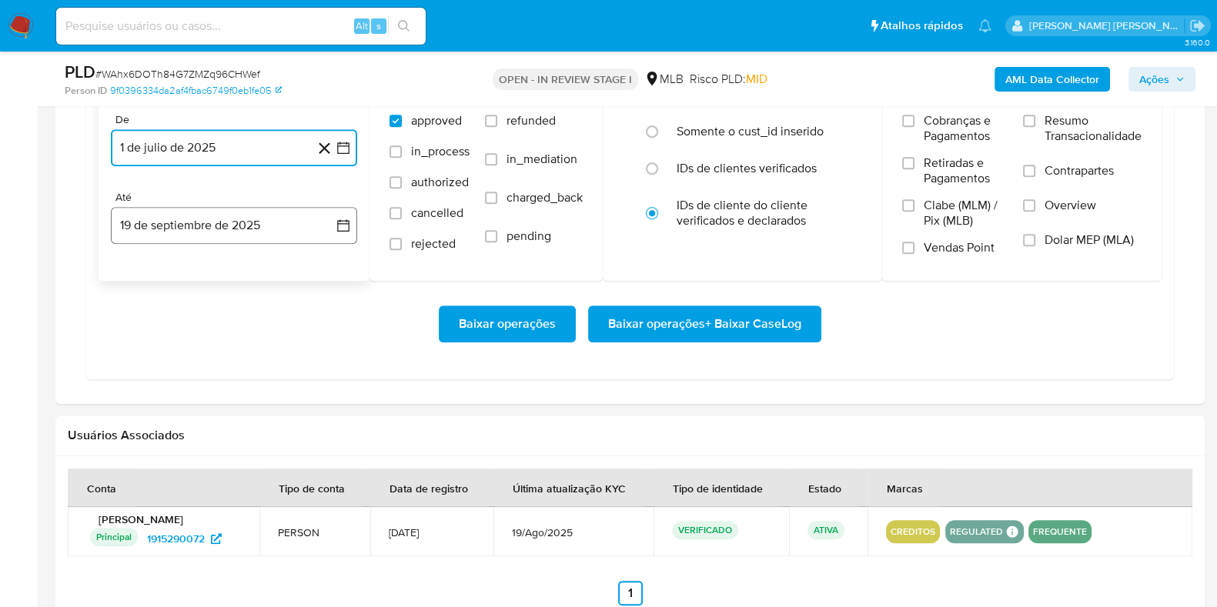
click at [201, 228] on button "19 de septiembre de 2025" at bounding box center [234, 225] width 246 height 37
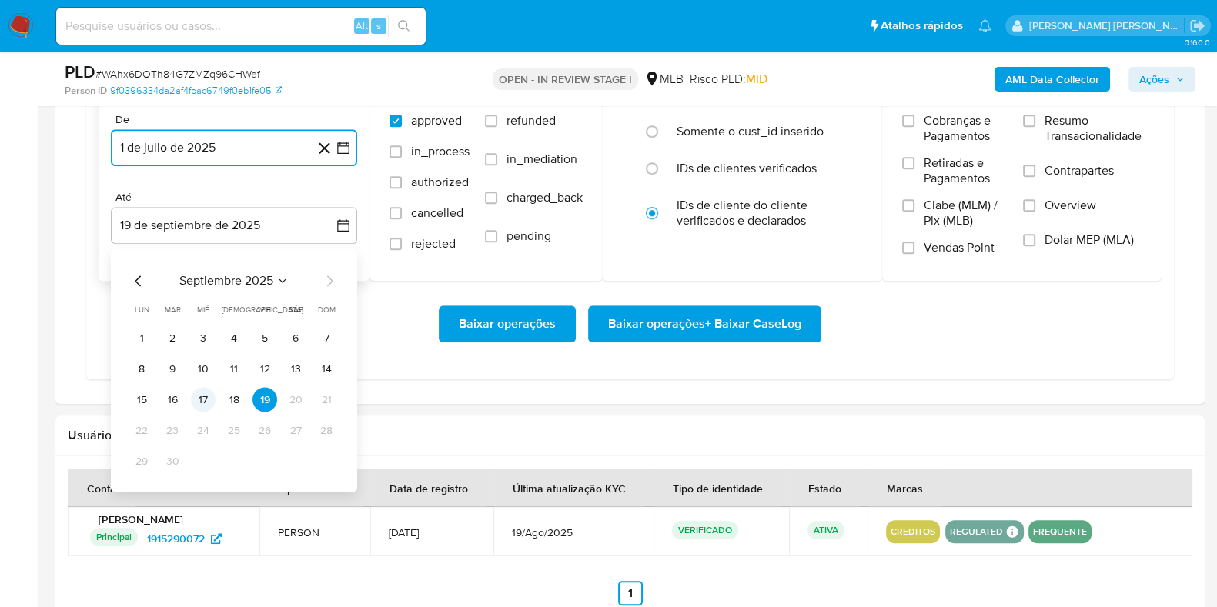
click at [200, 406] on button "17" at bounding box center [203, 399] width 25 height 25
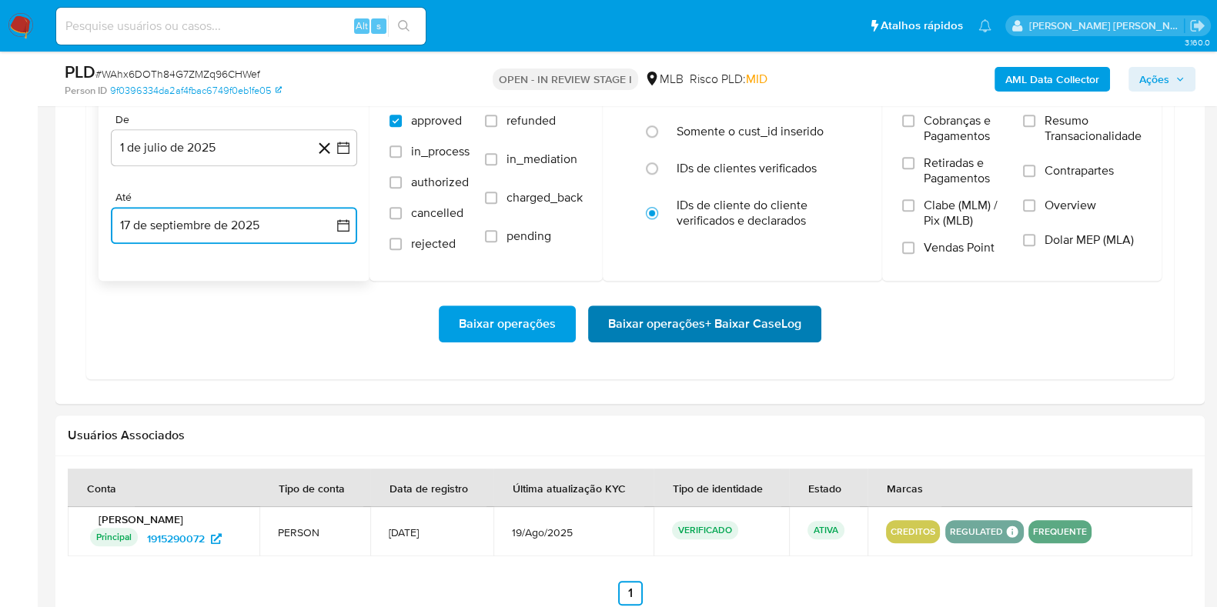
click at [616, 310] on span "Baixar operações + Baixar CaseLog" at bounding box center [704, 324] width 193 height 34
